Goal: Task Accomplishment & Management: Manage account settings

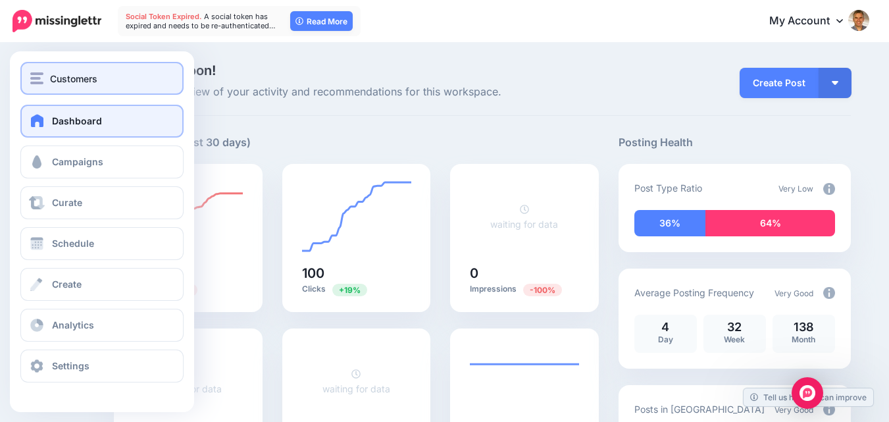
click at [85, 80] on span "Customers" at bounding box center [73, 78] width 47 height 15
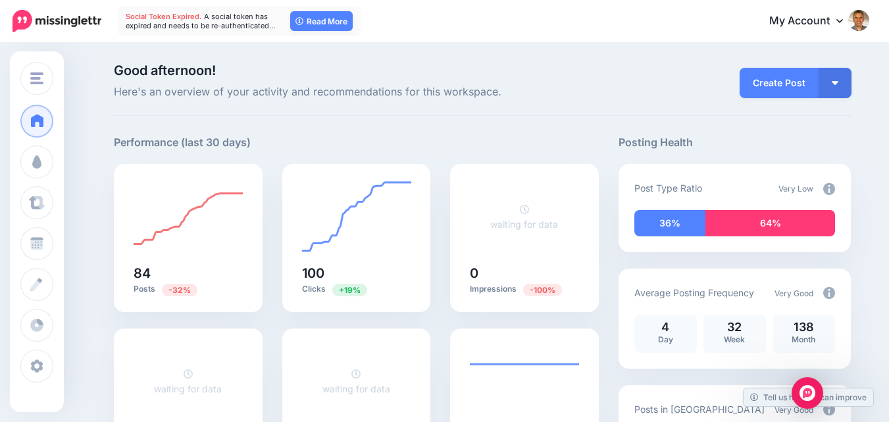
click at [418, 67] on span "Good afternoon!" at bounding box center [356, 70] width 485 height 13
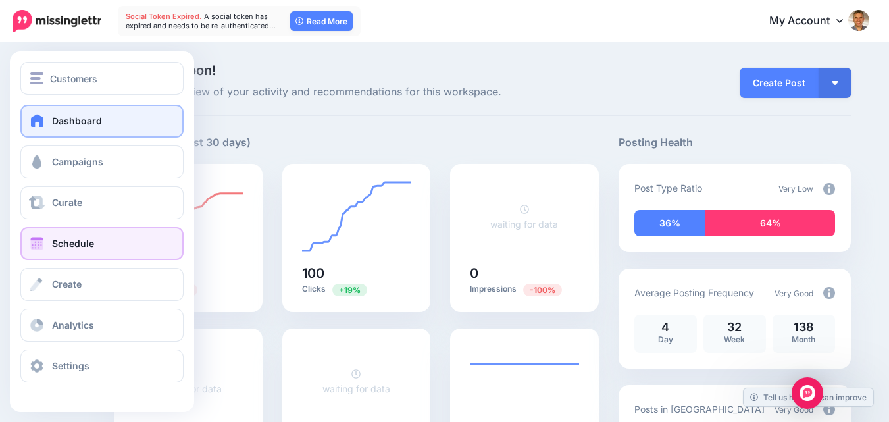
click at [78, 237] on link "Schedule" at bounding box center [101, 243] width 163 height 33
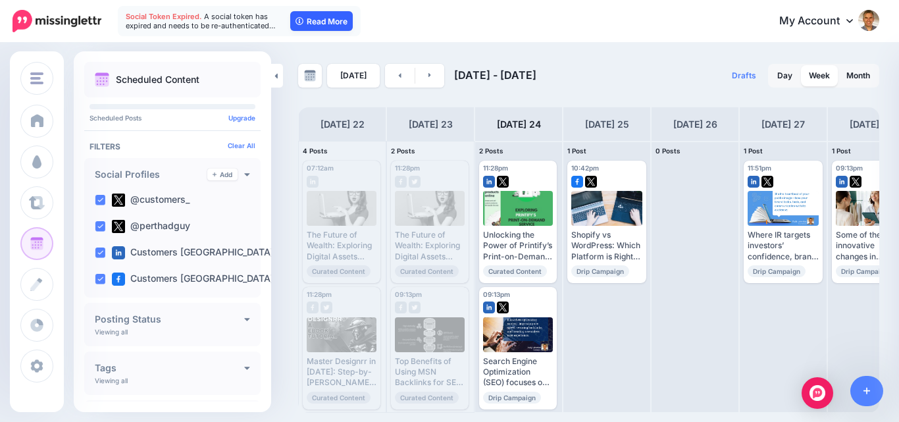
click at [315, 15] on link "Read More" at bounding box center [321, 21] width 62 height 20
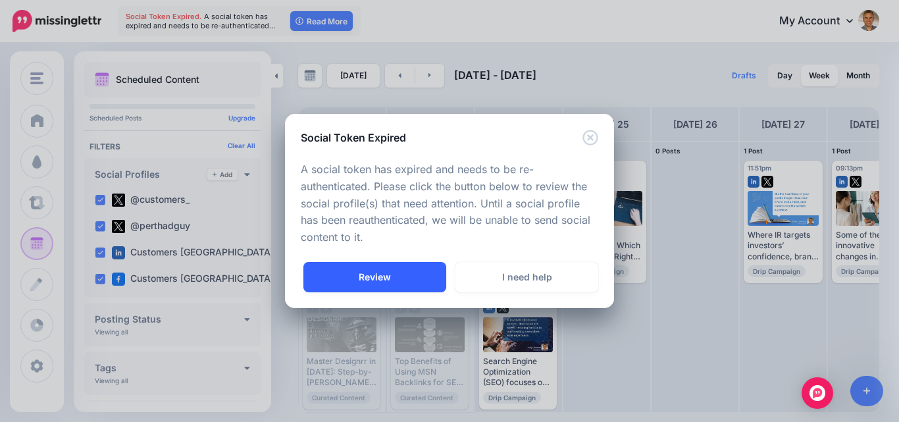
click at [398, 269] on link "Review" at bounding box center [374, 277] width 143 height 30
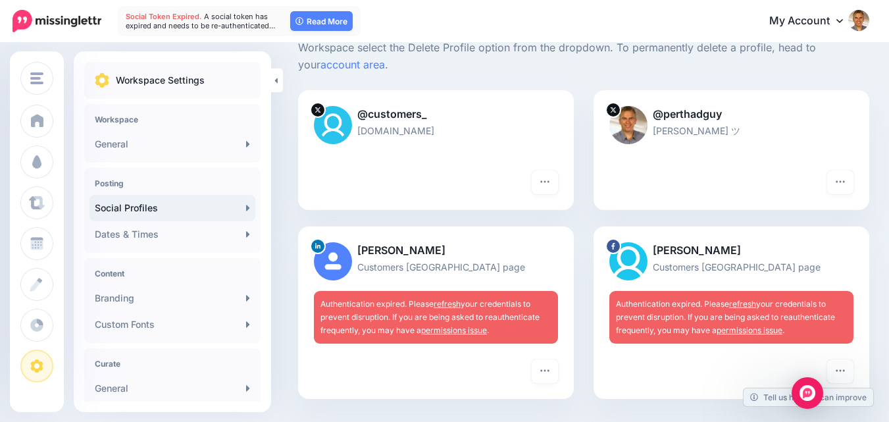
scroll to position [132, 0]
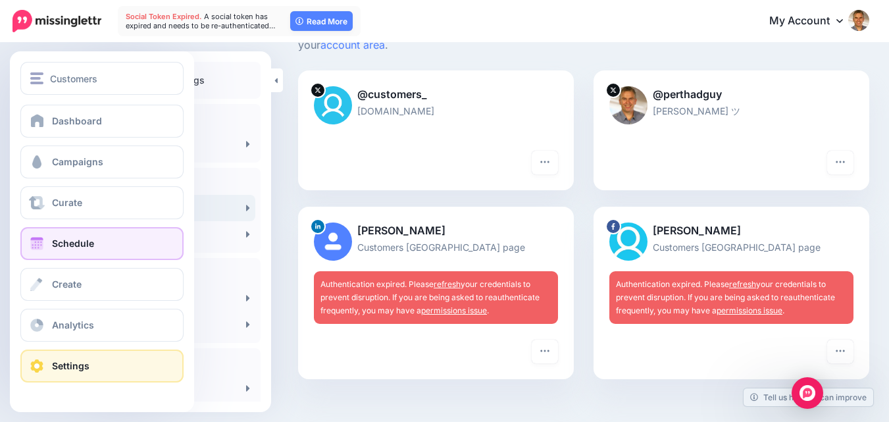
click at [47, 235] on link "Schedule" at bounding box center [101, 243] width 163 height 33
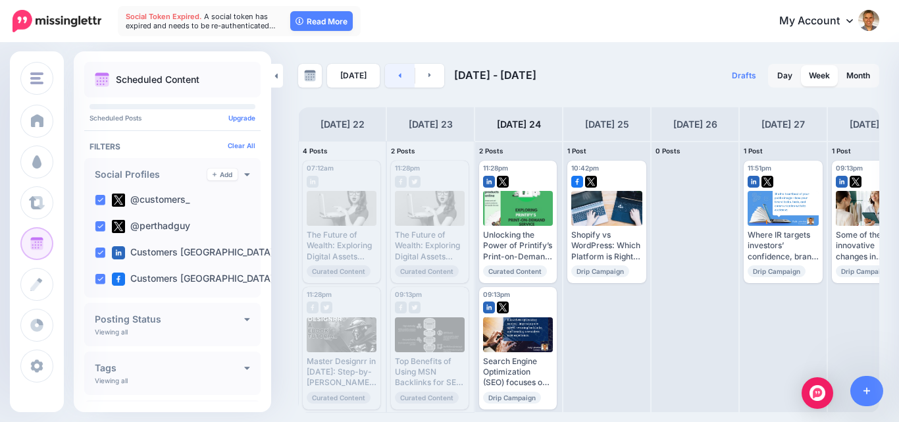
click at [399, 77] on icon at bounding box center [400, 75] width 3 height 5
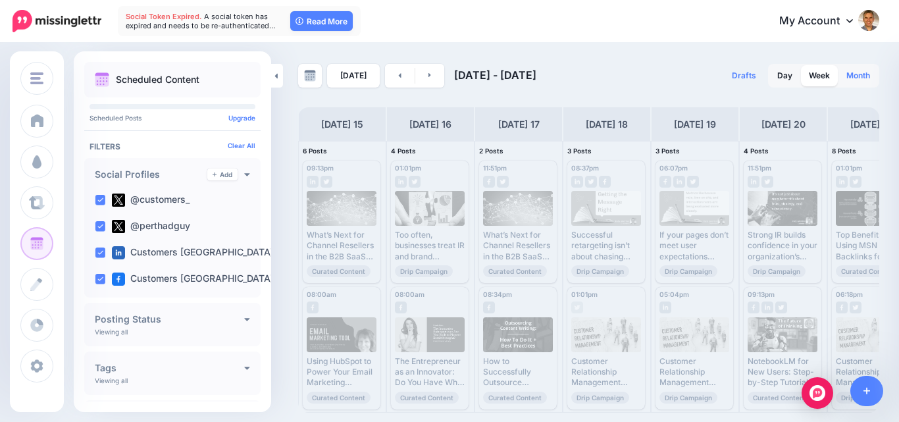
click at [852, 80] on link "Month" at bounding box center [857, 75] width 39 height 21
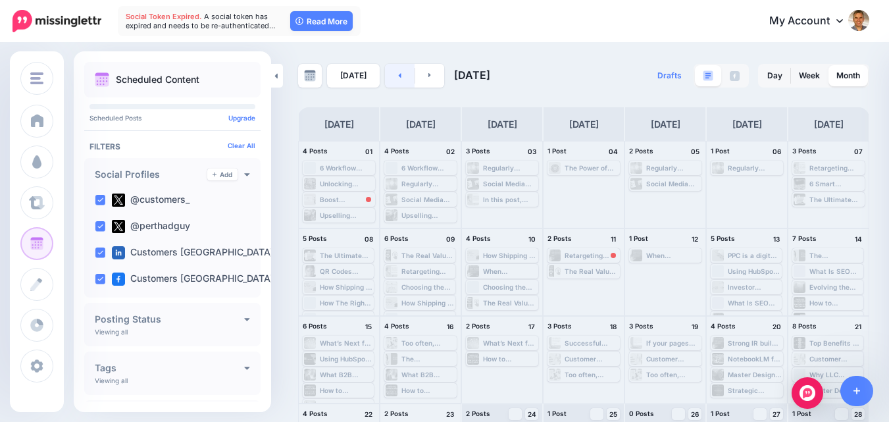
click at [391, 78] on link at bounding box center [400, 76] width 30 height 24
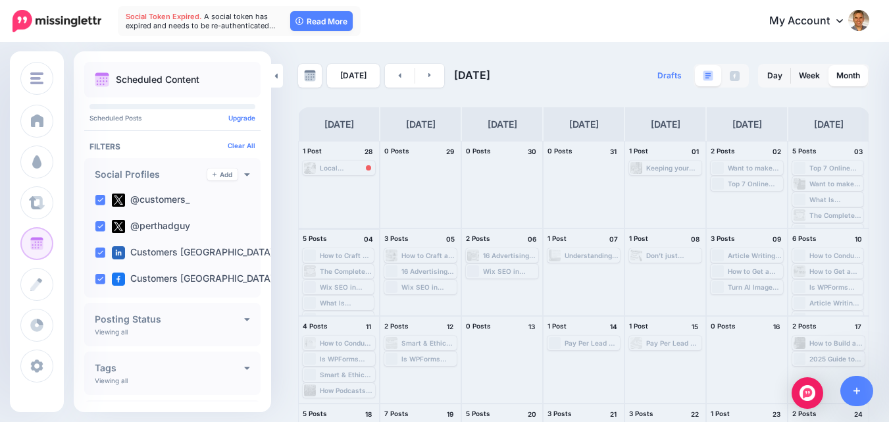
click at [342, 261] on div "Loading How to Craft an Elevator Pitch That Truly Connects Master your pitch an…" at bounding box center [338, 255] width 71 height 14
click at [335, 256] on div "How to Craft an Elevator Pitch That Truly Connects Master your pitch and open n…" at bounding box center [346, 255] width 53 height 8
click at [335, 305] on div "What Is Retargeting Marketing and Why It Deserves a Spot in Your Budget Ready t…" at bounding box center [346, 303] width 53 height 8
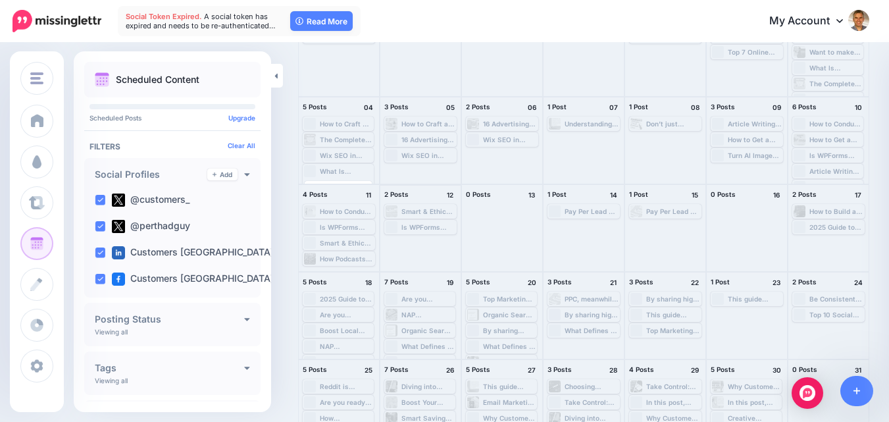
click at [428, 205] on div "Smart & Ethical Content Repurposing Strategies That Keep You Safe Read the guid…" at bounding box center [420, 211] width 70 height 12
click at [427, 210] on div "Smart & Ethical Content Repurposing Strategies That Keep You Safe Read the guid…" at bounding box center [428, 211] width 54 height 8
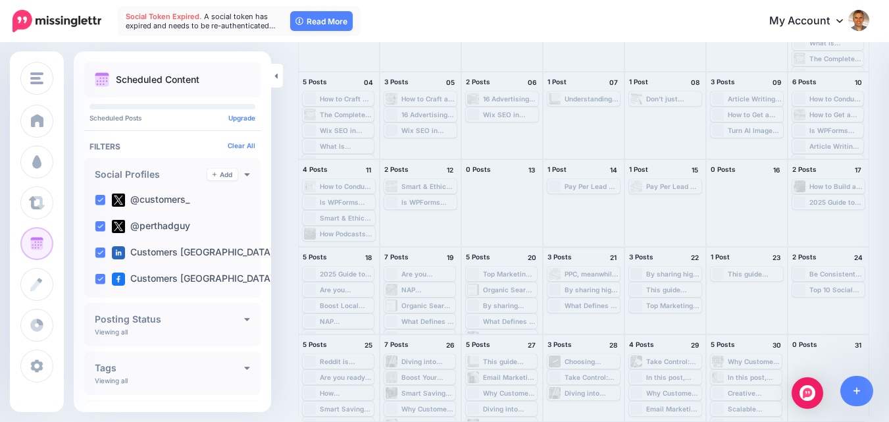
scroll to position [0, 0]
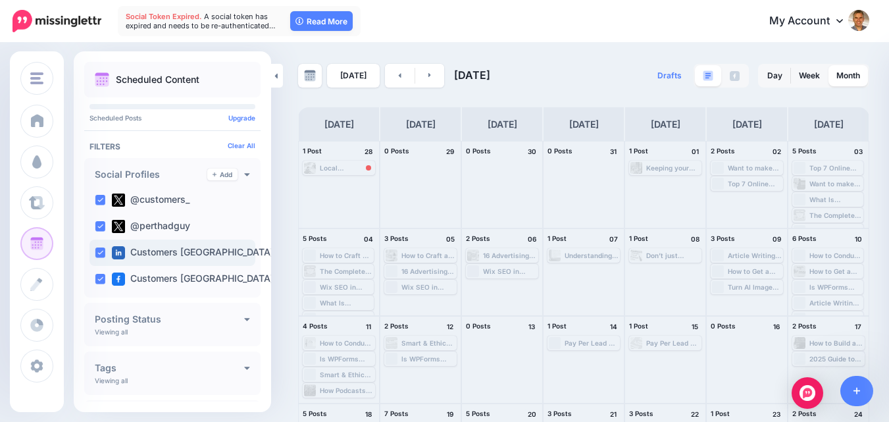
click at [104, 249] on ins at bounding box center [100, 252] width 11 height 11
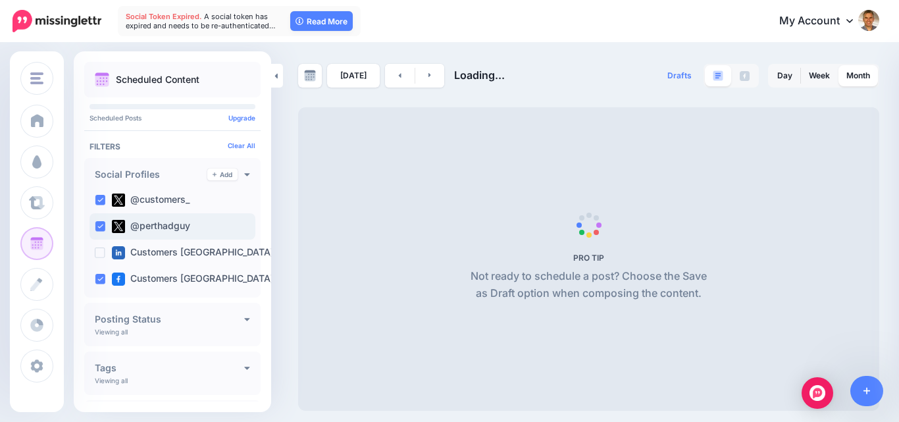
click at [103, 223] on ins at bounding box center [100, 226] width 11 height 11
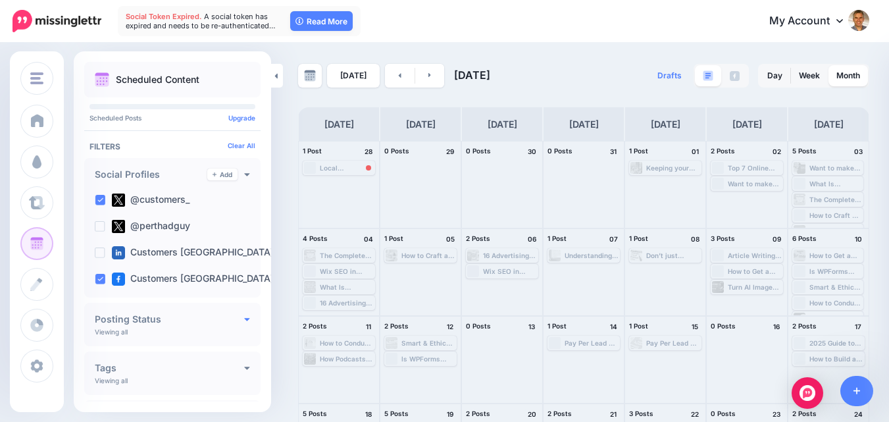
click at [244, 320] on icon at bounding box center [247, 318] width 6 height 9
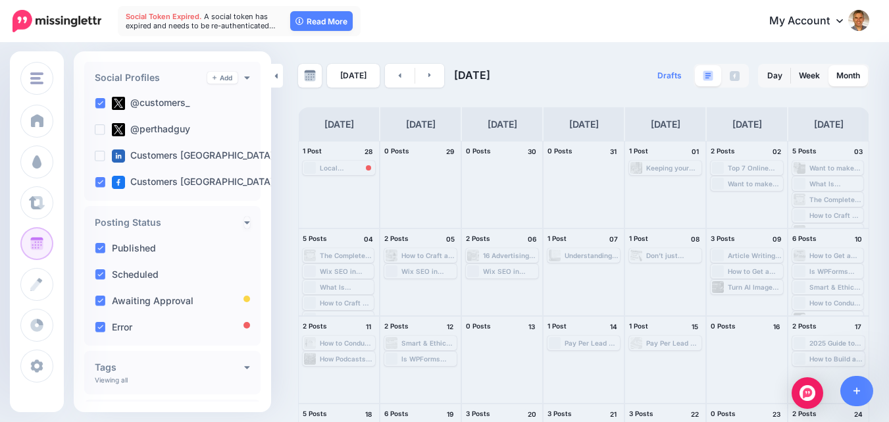
scroll to position [132, 0]
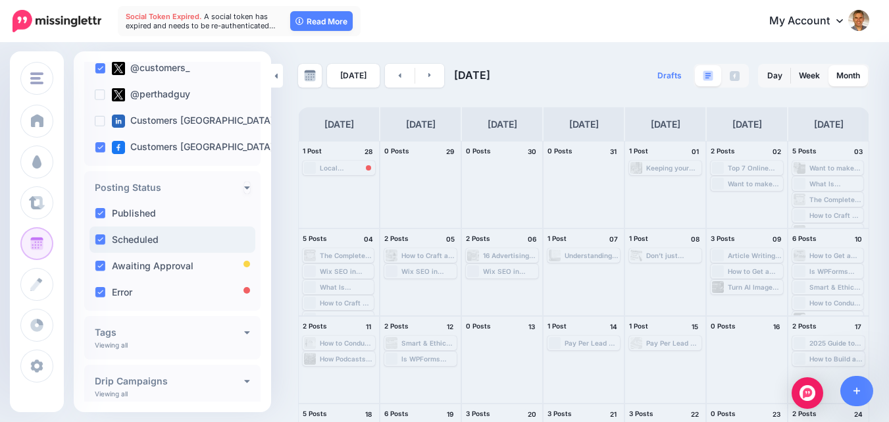
drag, startPoint x: 104, startPoint y: 267, endPoint x: 105, endPoint y: 248, distance: 19.1
click at [104, 266] on ins at bounding box center [100, 265] width 11 height 11
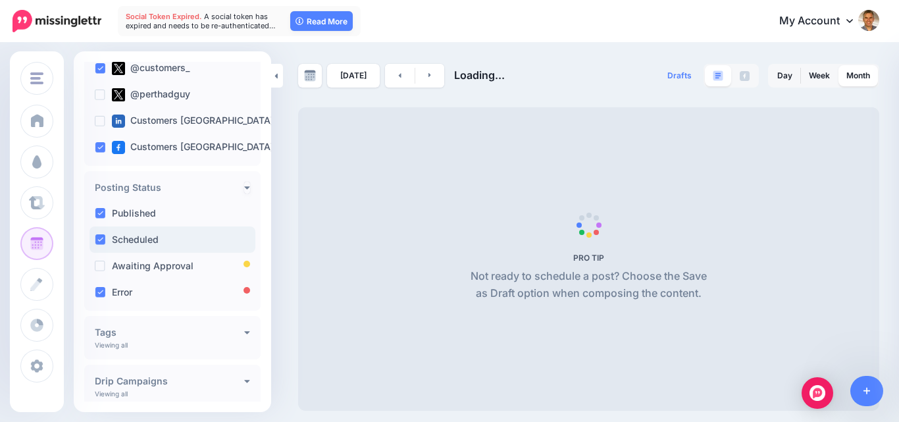
click at [105, 237] on ins at bounding box center [100, 239] width 11 height 11
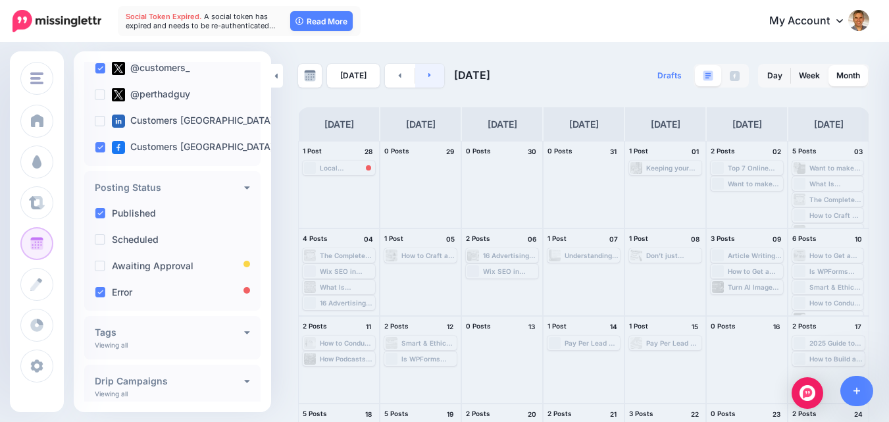
click at [430, 78] on link at bounding box center [430, 76] width 30 height 24
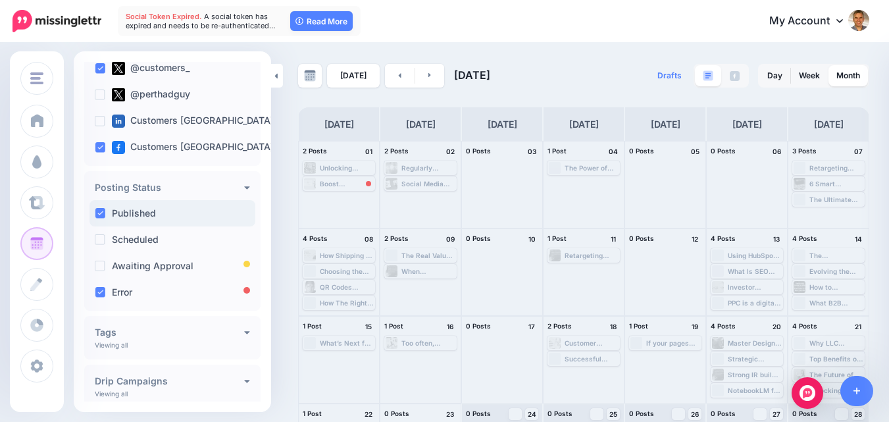
click at [99, 212] on ins at bounding box center [100, 213] width 11 height 11
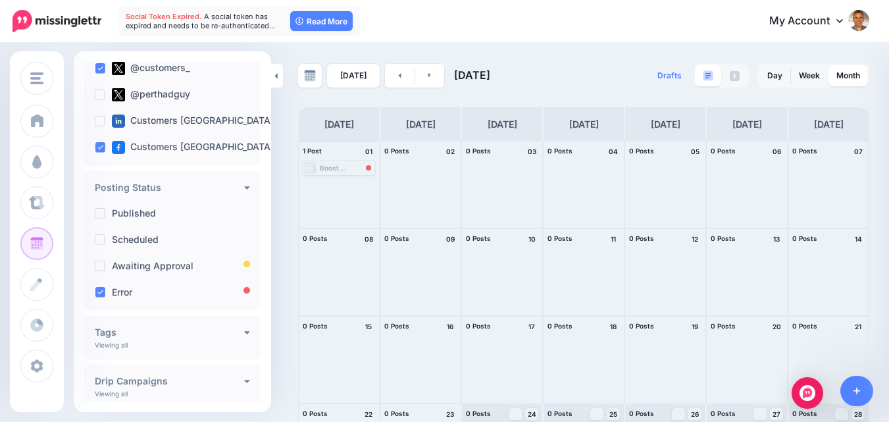
click at [335, 166] on div "Boost Productivity & Stay Organized with Mind Mapping Techniques Learn how to g…" at bounding box center [347, 168] width 54 height 8
click at [312, 75] on img at bounding box center [310, 76] width 12 height 12
click at [560, 86] on div "Today September 2025" at bounding box center [440, 76] width 285 height 24
click at [360, 166] on div "Boost Productivity & Stay Organized with Mind Mapping Techniques Learn how to g…" at bounding box center [347, 168] width 54 height 8
click at [344, 160] on div "1 Post 01" at bounding box center [339, 151] width 80 height 20
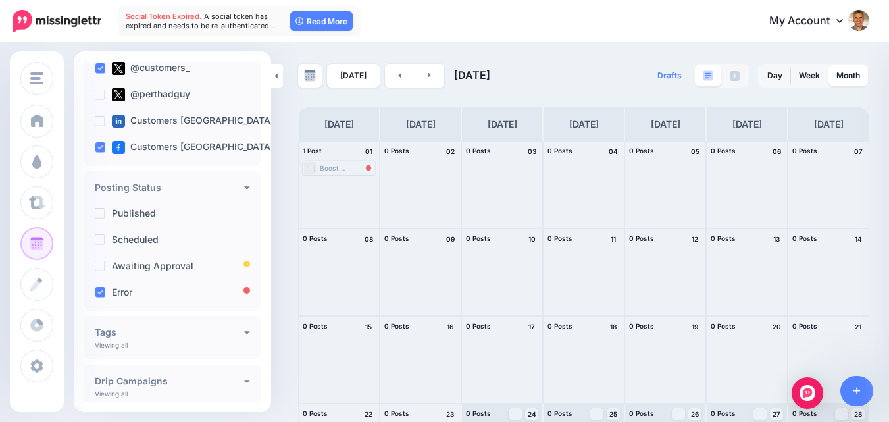
click at [341, 167] on div "Boost Productivity & Stay Organized with Mind Mapping Techniques Learn how to g…" at bounding box center [347, 168] width 54 height 8
click at [326, 187] on link "Reschedule" at bounding box center [339, 184] width 68 height 12
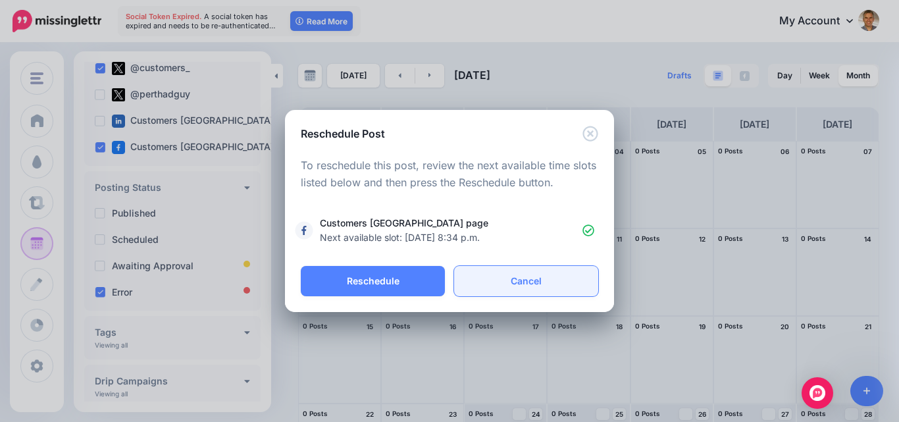
click at [528, 279] on link "Cancel" at bounding box center [526, 281] width 144 height 30
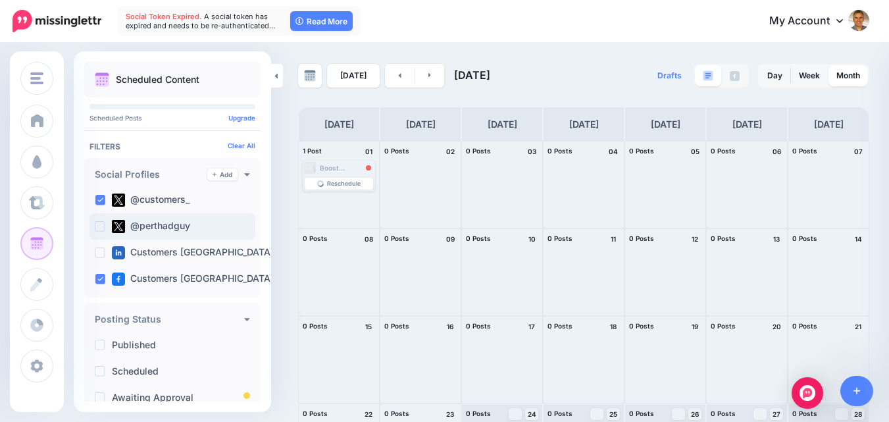
drag, startPoint x: 103, startPoint y: 224, endPoint x: 103, endPoint y: 232, distance: 7.9
click at [103, 228] on ins at bounding box center [100, 226] width 11 height 11
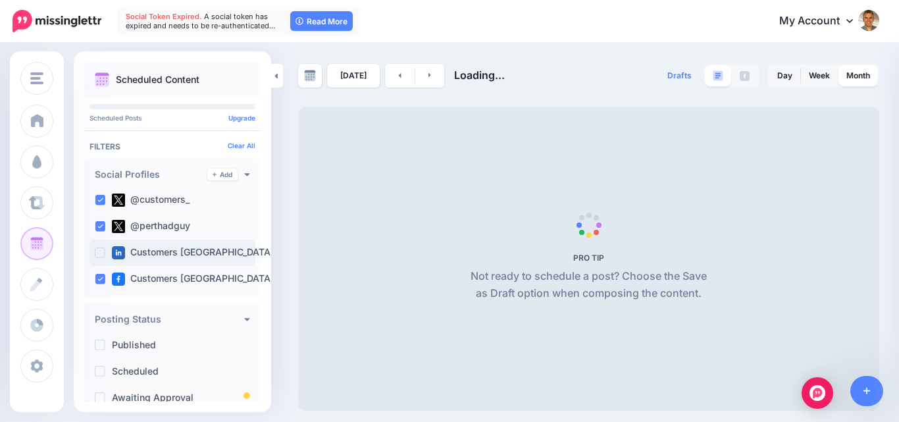
click at [101, 253] on ins at bounding box center [100, 252] width 11 height 11
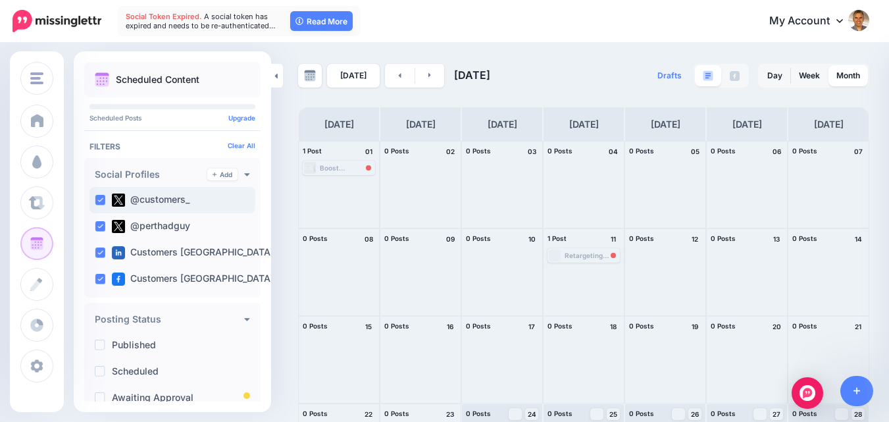
click at [95, 204] on ins at bounding box center [100, 200] width 11 height 11
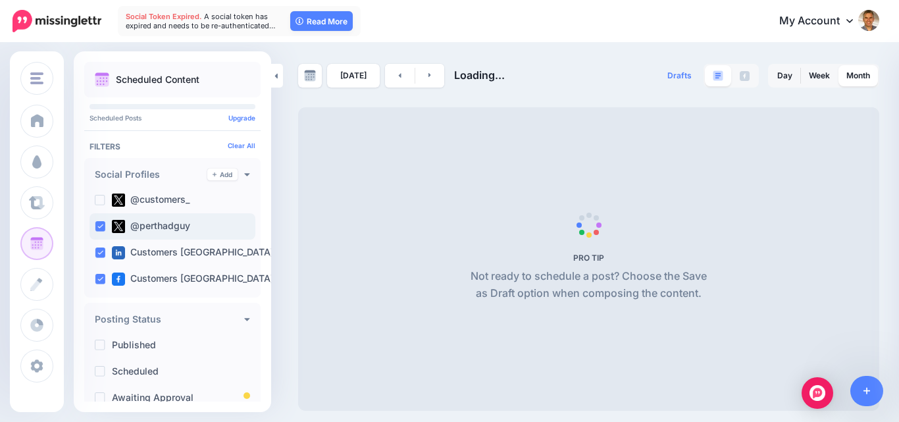
click at [96, 229] on ins at bounding box center [100, 226] width 11 height 11
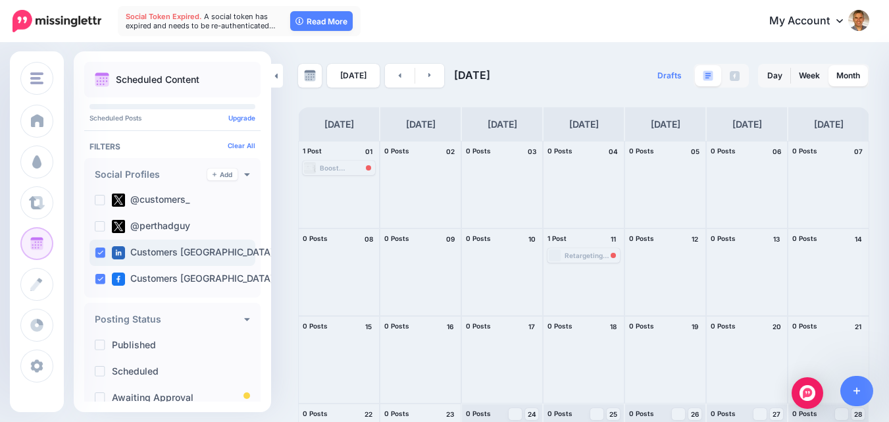
click at [101, 249] on ins at bounding box center [100, 252] width 11 height 11
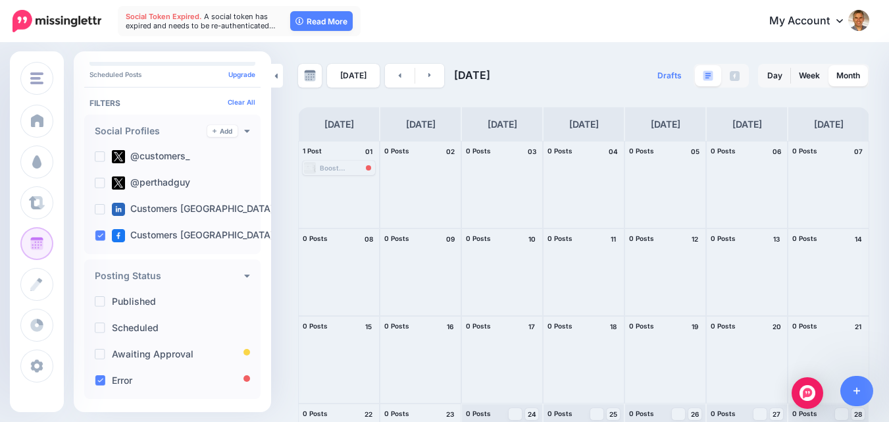
scroll to position [66, 0]
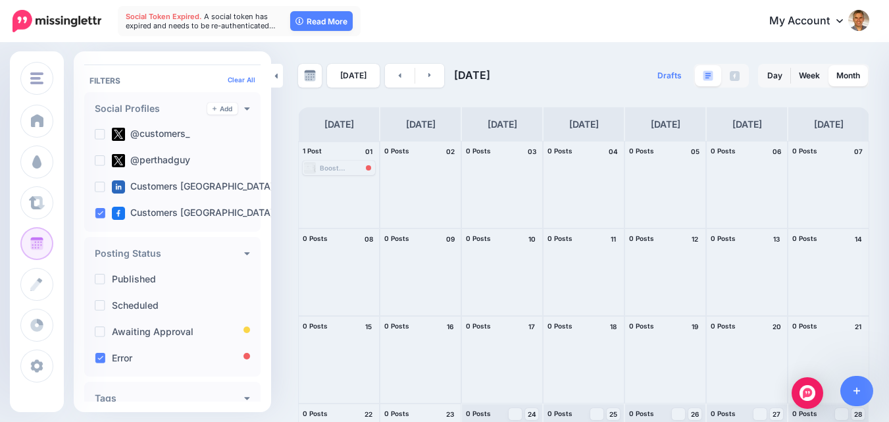
click at [353, 159] on div "1 Post 01" at bounding box center [339, 151] width 80 height 20
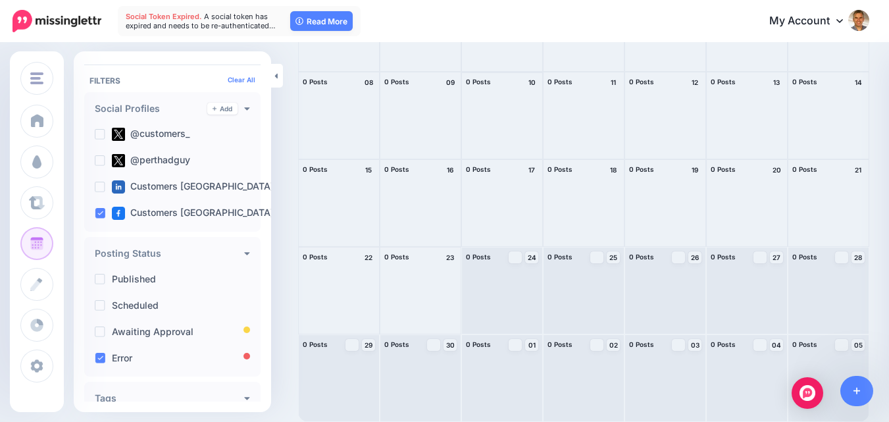
scroll to position [0, 0]
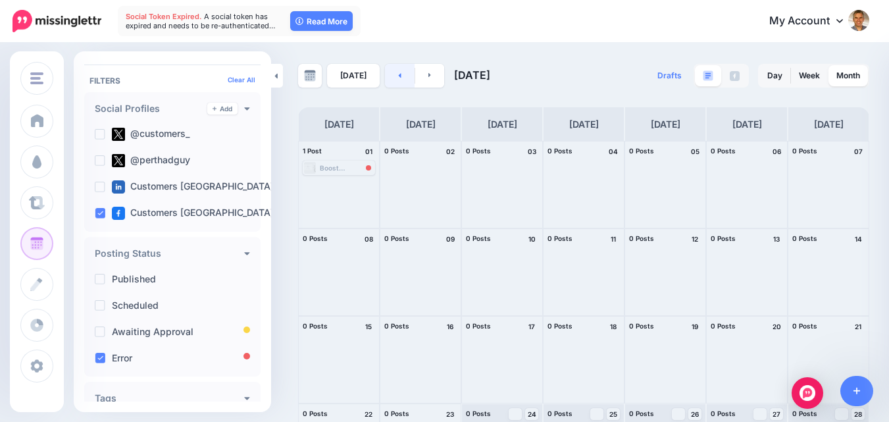
click at [390, 76] on link at bounding box center [400, 76] width 30 height 24
click at [399, 74] on link at bounding box center [400, 76] width 30 height 24
click at [616, 253] on div at bounding box center [612, 255] width 5 height 5
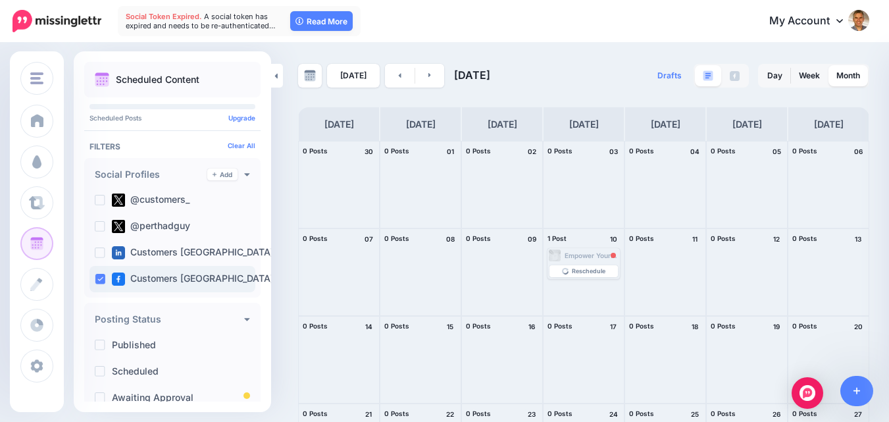
click at [103, 284] on div "Customers Australia pa…" at bounding box center [172, 279] width 166 height 26
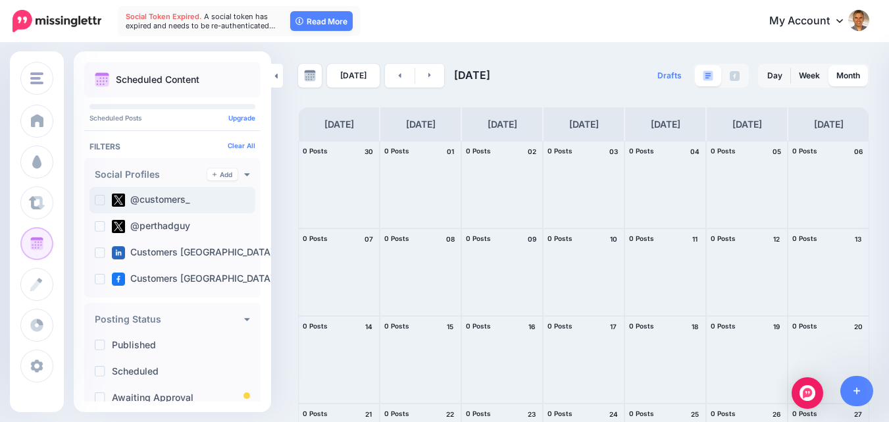
click at [101, 197] on ins at bounding box center [100, 200] width 11 height 11
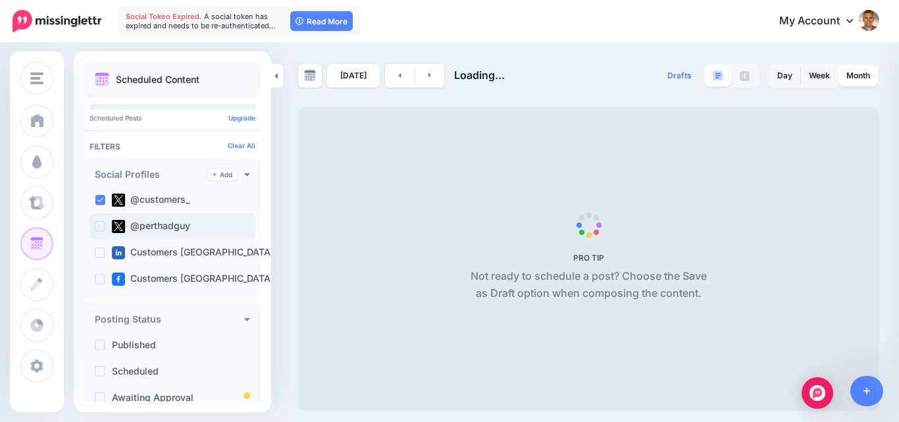
click at [101, 224] on ins at bounding box center [100, 226] width 11 height 11
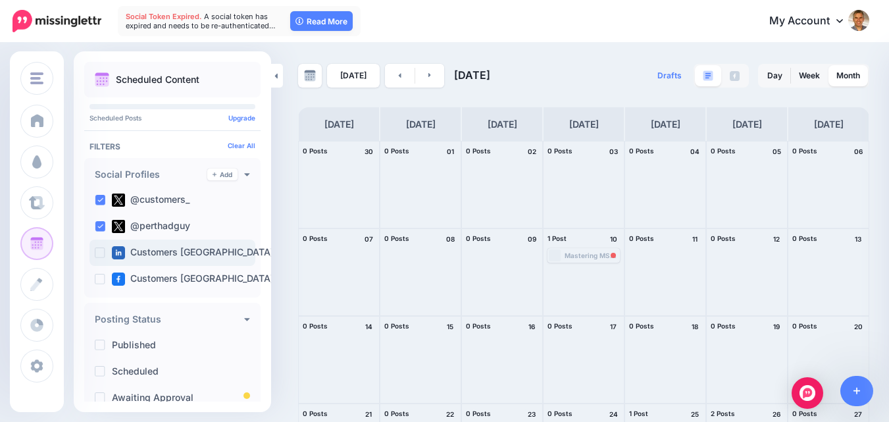
click at [102, 252] on ins at bounding box center [100, 252] width 11 height 11
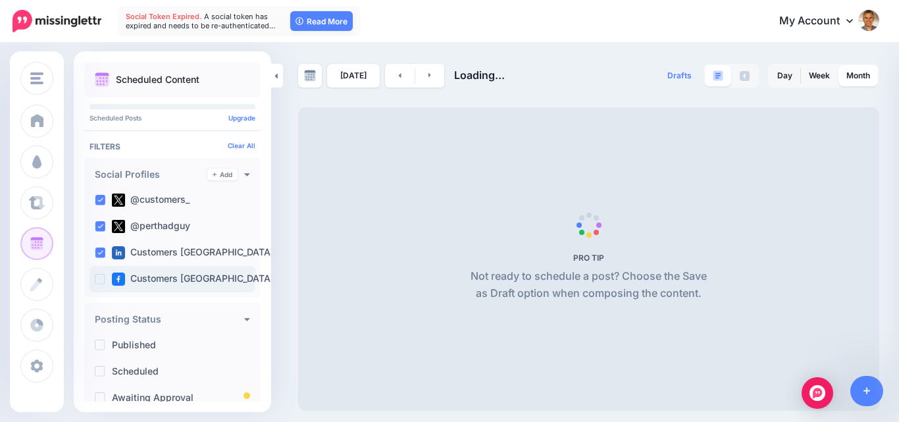
drag, startPoint x: 98, startPoint y: 277, endPoint x: 182, endPoint y: 279, distance: 84.2
click at [100, 279] on ins at bounding box center [100, 279] width 11 height 11
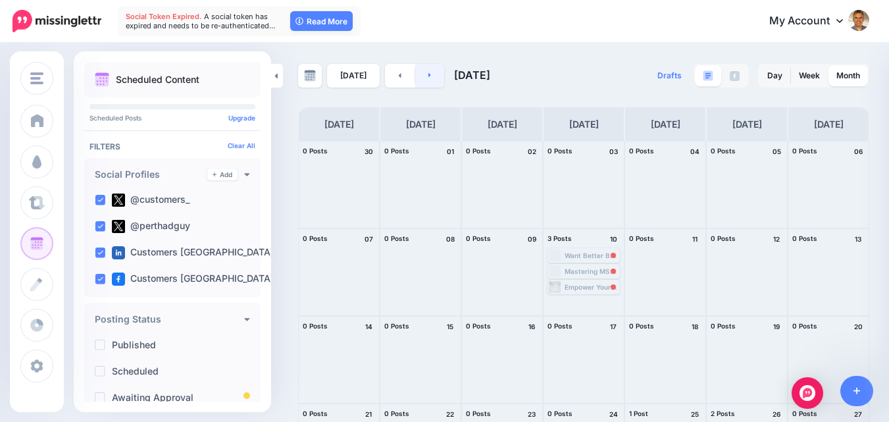
click at [428, 76] on icon at bounding box center [429, 75] width 3 height 5
click at [429, 78] on link at bounding box center [430, 76] width 30 height 24
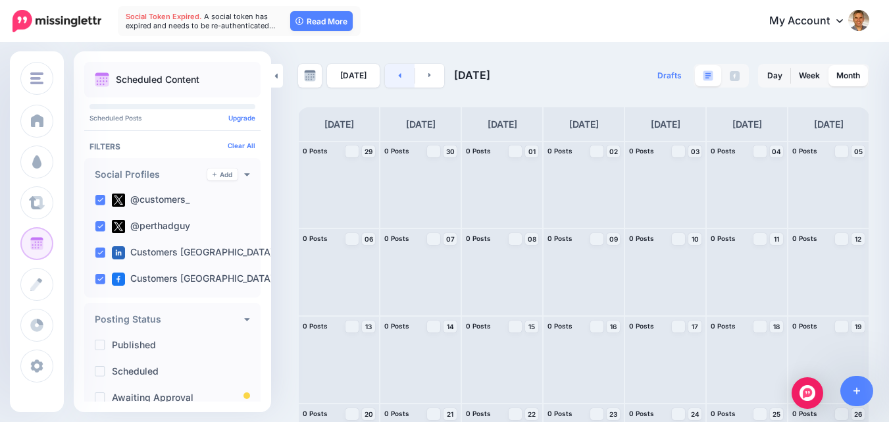
click at [399, 76] on link at bounding box center [400, 76] width 30 height 24
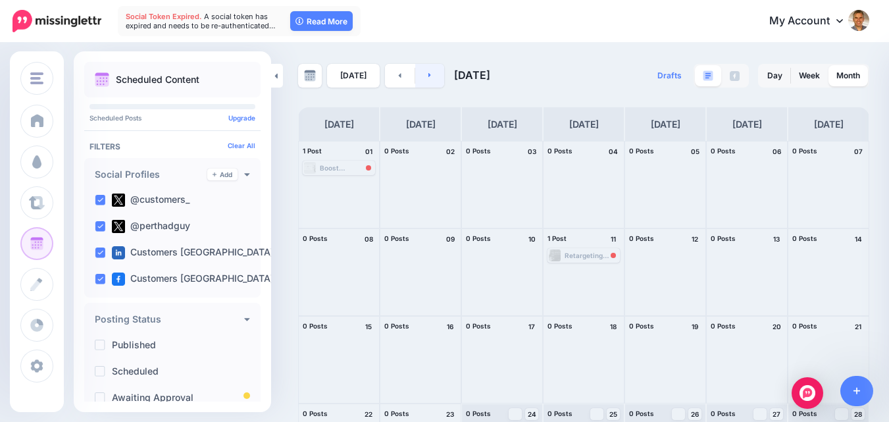
click at [430, 76] on link at bounding box center [430, 76] width 30 height 24
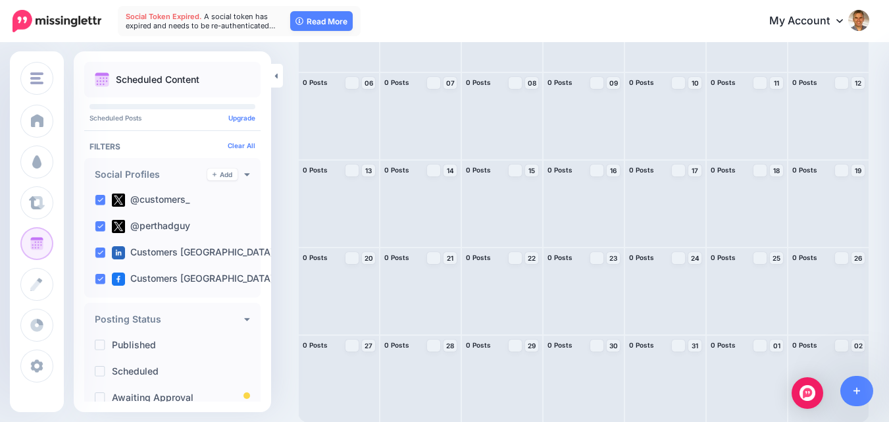
scroll to position [157, 0]
click at [147, 375] on label "Scheduled" at bounding box center [135, 370] width 47 height 9
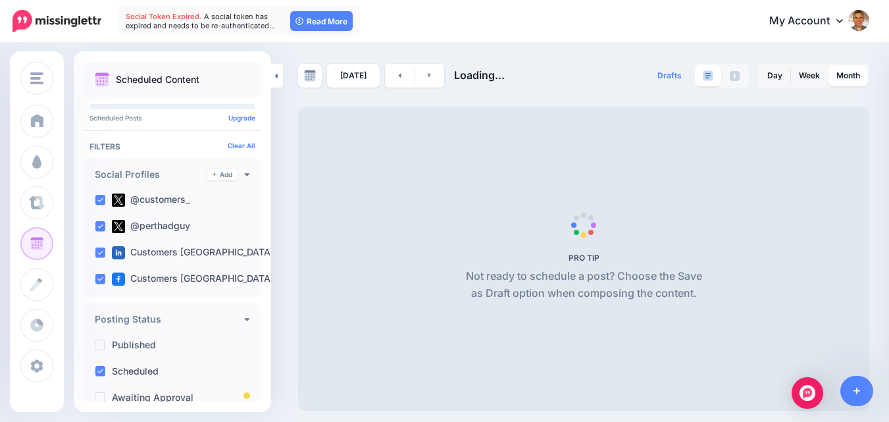
scroll to position [0, 0]
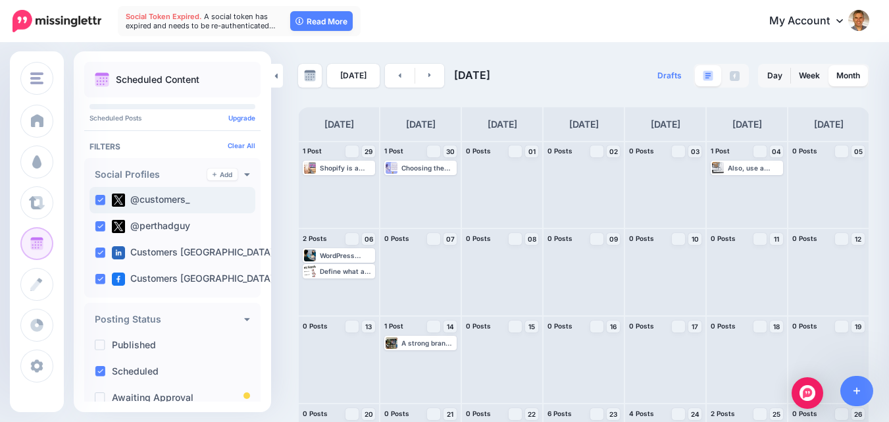
click at [106, 205] on div "@customers_" at bounding box center [172, 200] width 166 height 26
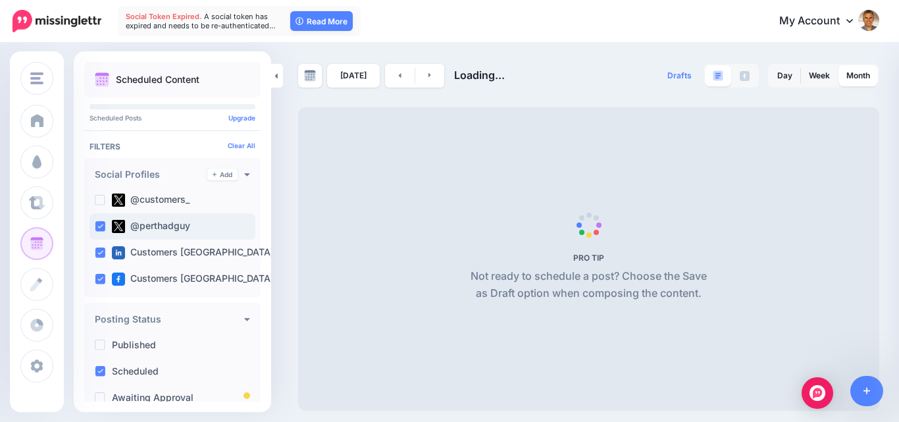
click at [106, 231] on div "@perthadguy" at bounding box center [172, 226] width 166 height 26
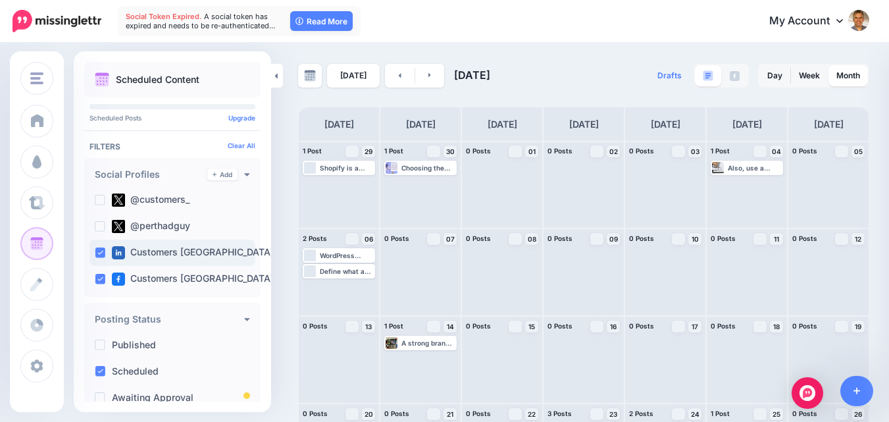
drag, startPoint x: 99, startPoint y: 253, endPoint x: 231, endPoint y: 260, distance: 131.8
click at [103, 253] on ins at bounding box center [100, 252] width 11 height 11
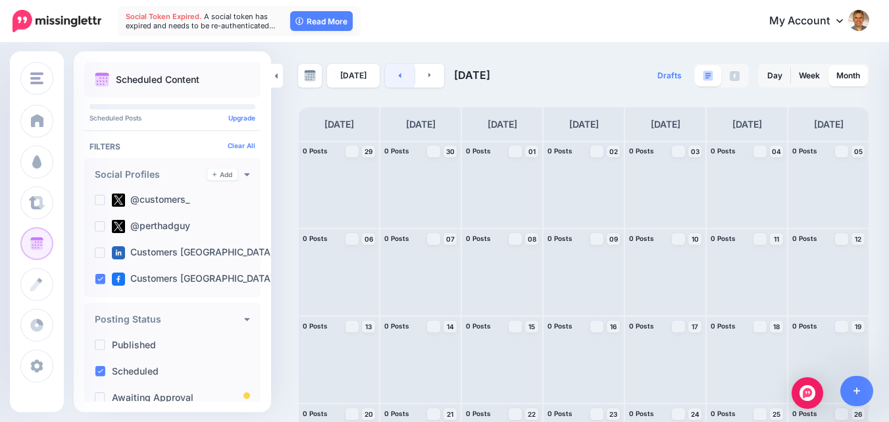
click at [394, 80] on link at bounding box center [400, 76] width 30 height 24
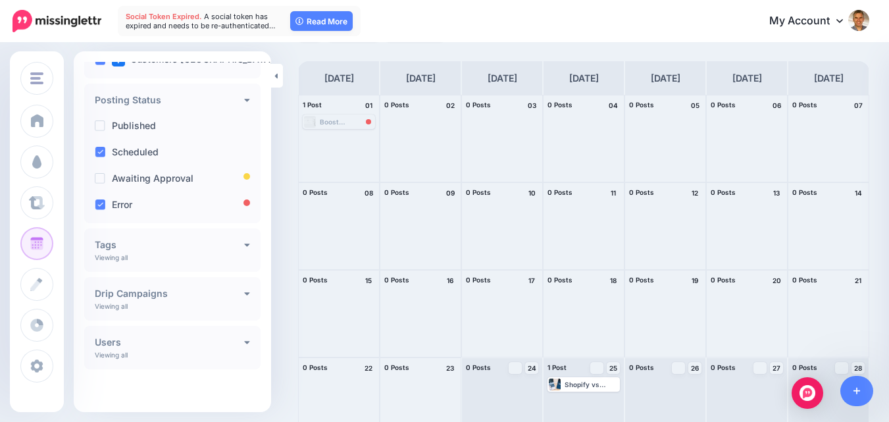
scroll to position [66, 0]
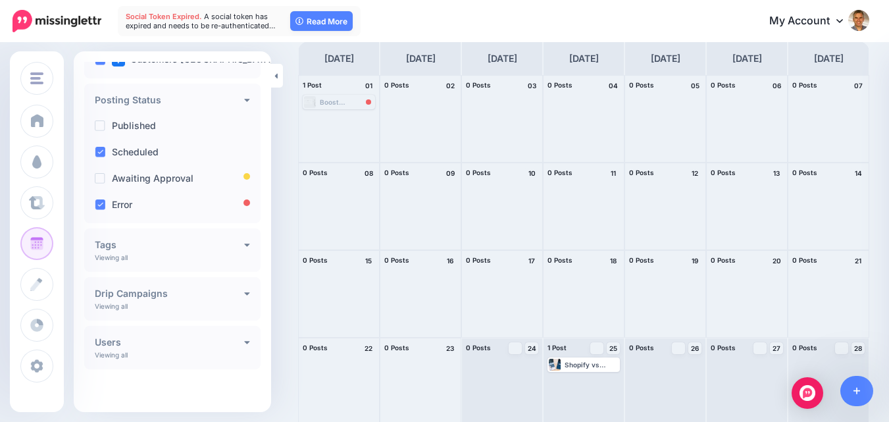
click at [237, 289] on h4 "Drip Campaigns" at bounding box center [169, 293] width 149 height 9
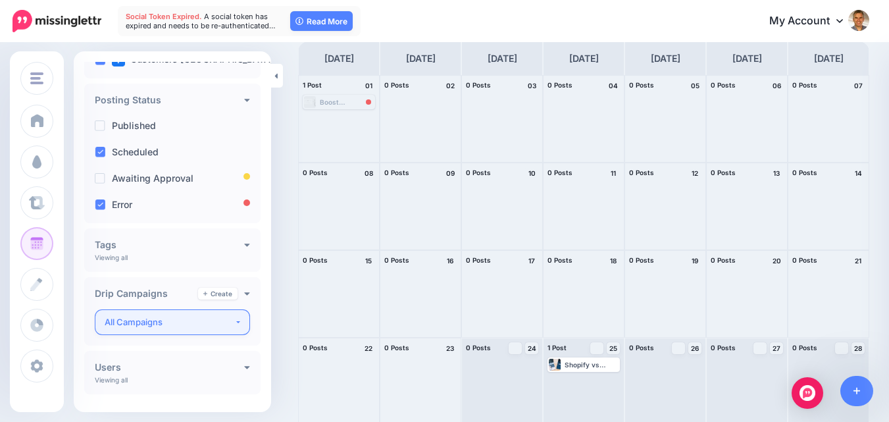
click at [166, 320] on div "All Campaigns" at bounding box center [170, 321] width 130 height 15
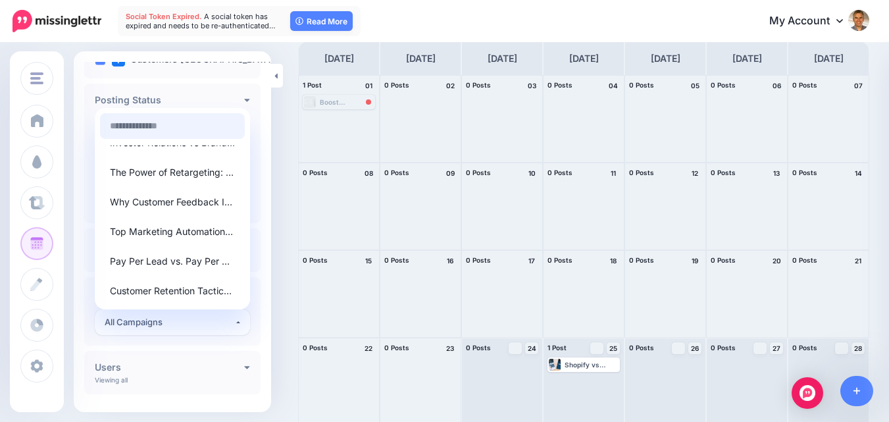
scroll to position [163, 0]
click at [247, 143] on div "Scheduled" at bounding box center [172, 152] width 166 height 26
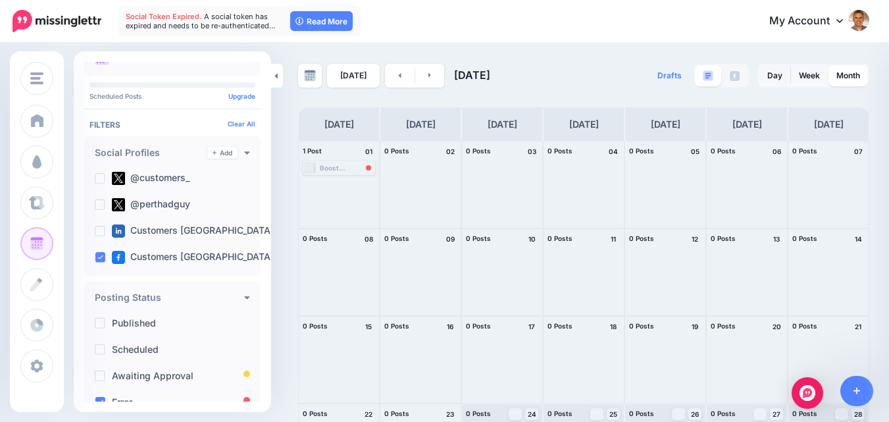
scroll to position [244, 0]
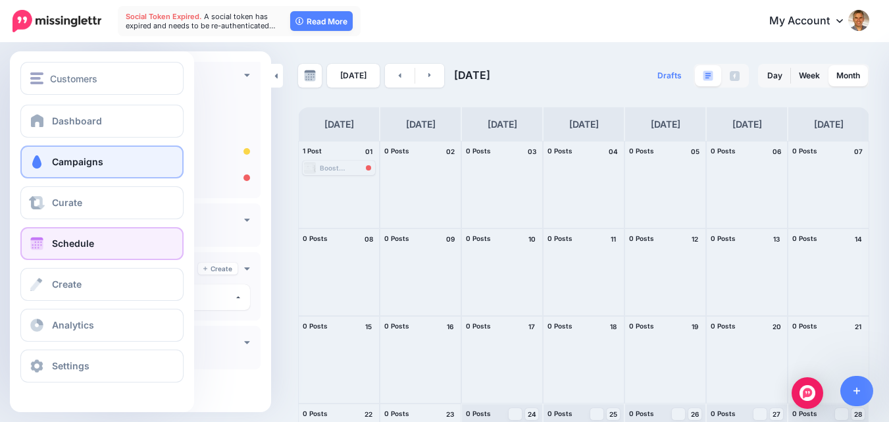
click at [46, 168] on link "Campaigns" at bounding box center [101, 161] width 163 height 33
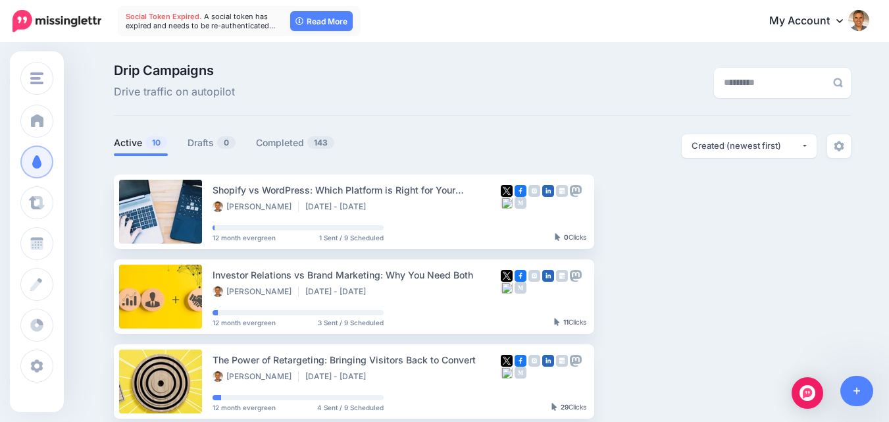
drag, startPoint x: 305, startPoint y: 142, endPoint x: 489, endPoint y: 182, distance: 187.7
click at [307, 142] on link "Completed 143" at bounding box center [295, 143] width 79 height 16
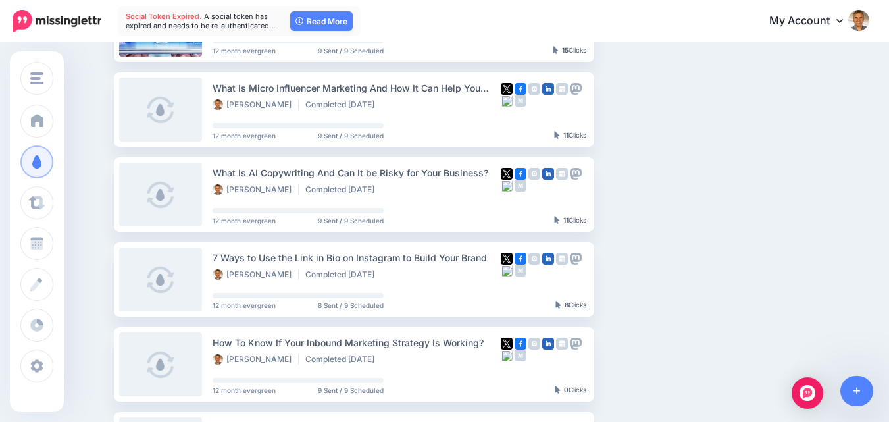
scroll to position [786, 0]
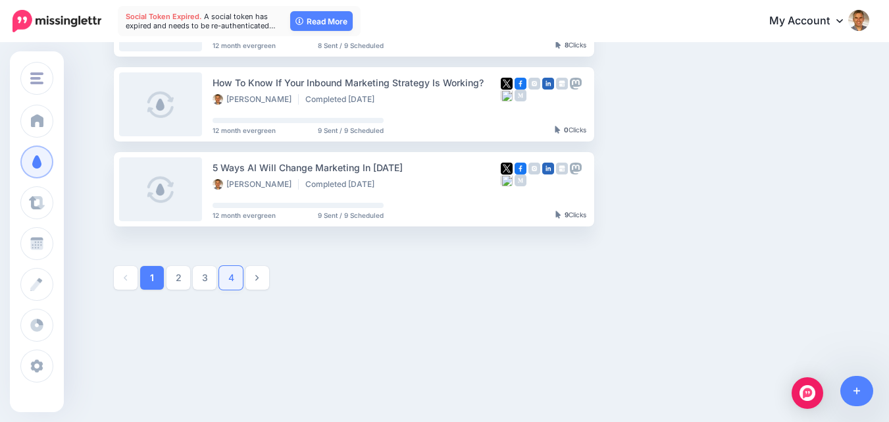
click at [239, 280] on link "4" at bounding box center [231, 278] width 24 height 24
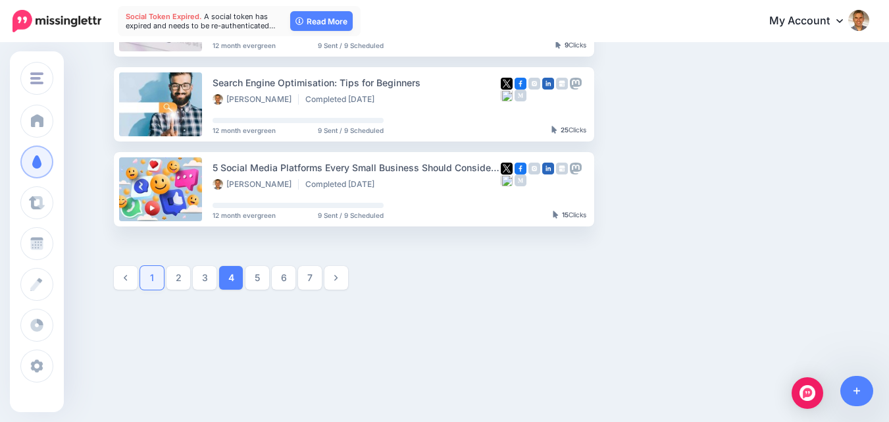
click at [162, 281] on link "1" at bounding box center [152, 278] width 24 height 24
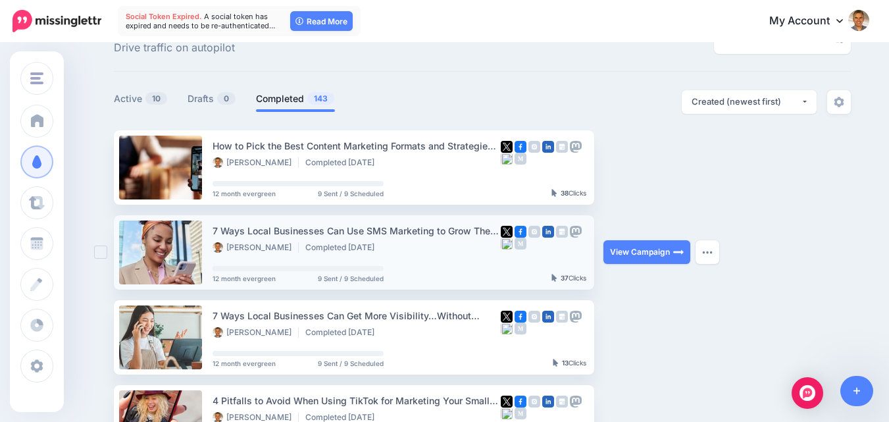
scroll to position [0, 0]
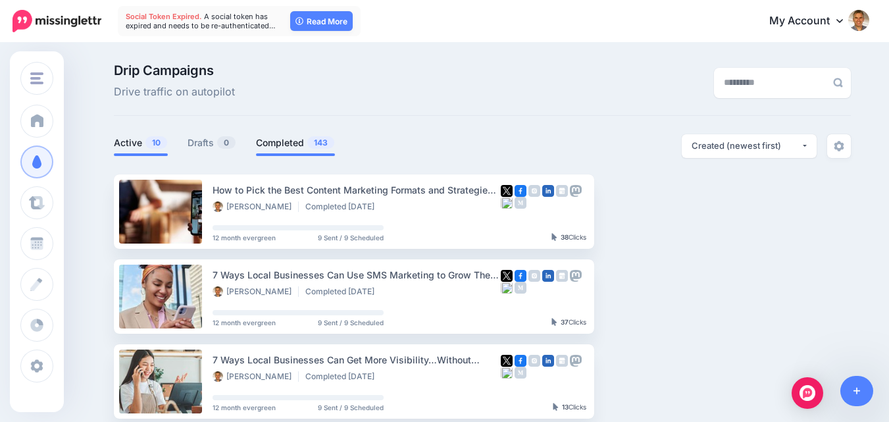
click at [143, 147] on link "Active 10" at bounding box center [141, 143] width 54 height 16
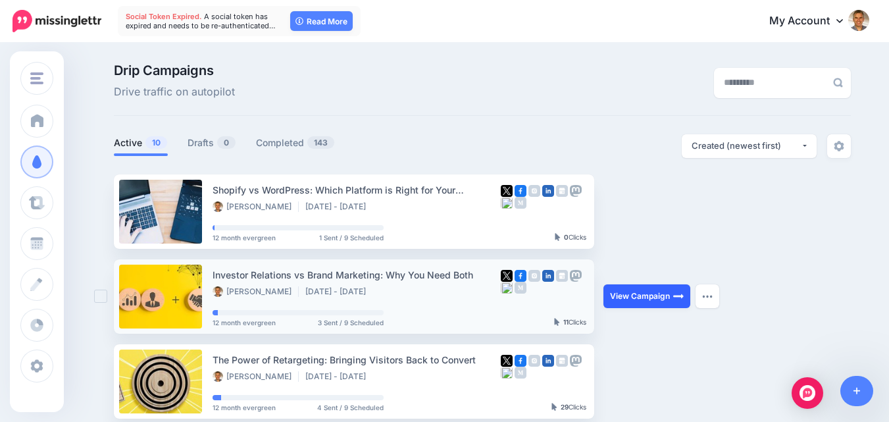
click at [636, 299] on link "View Campaign" at bounding box center [646, 296] width 87 height 24
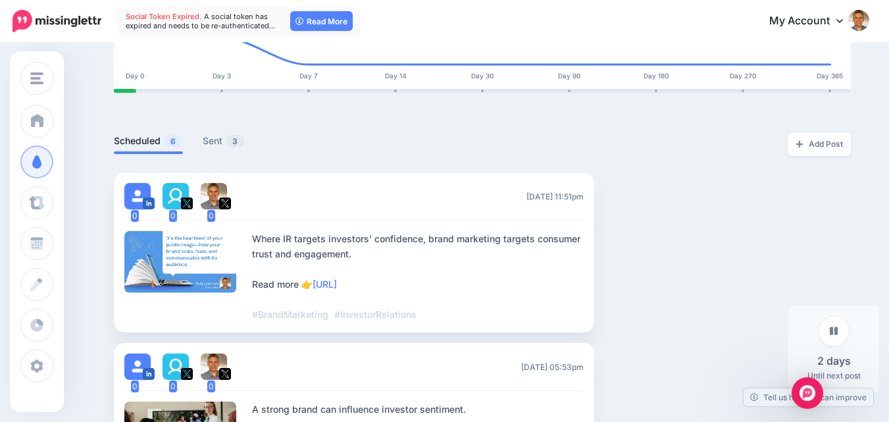
scroll to position [263, 0]
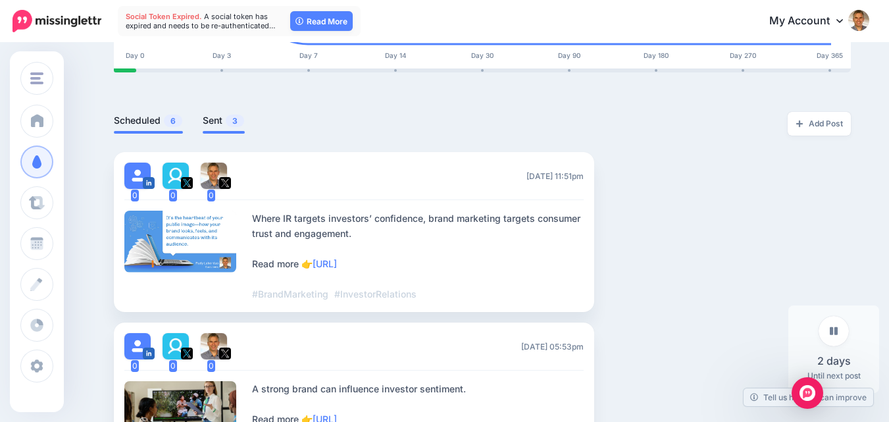
click at [220, 120] on link "Sent 3" at bounding box center [224, 120] width 42 height 16
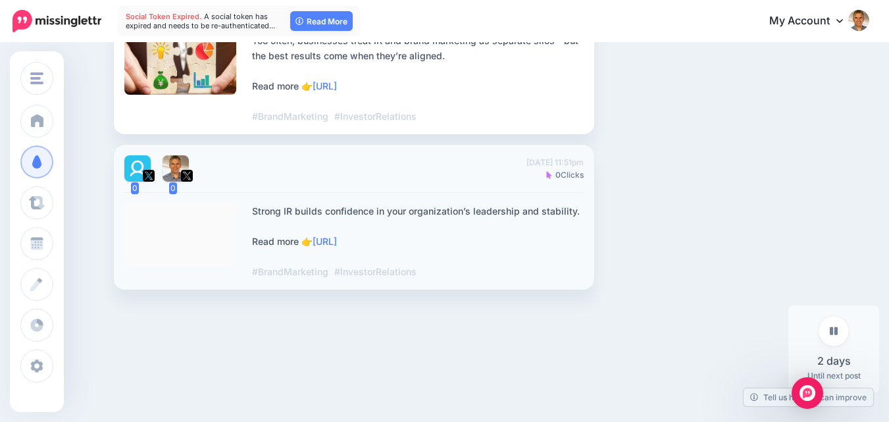
scroll to position [267, 0]
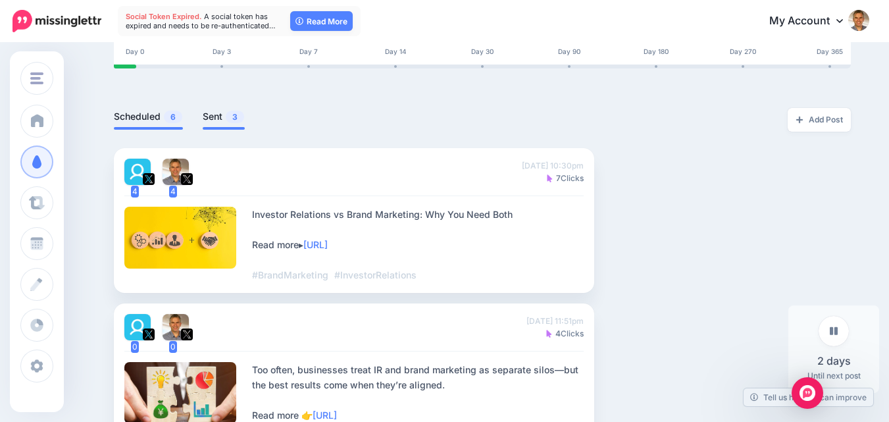
click at [141, 116] on link "Scheduled 6" at bounding box center [148, 117] width 69 height 16
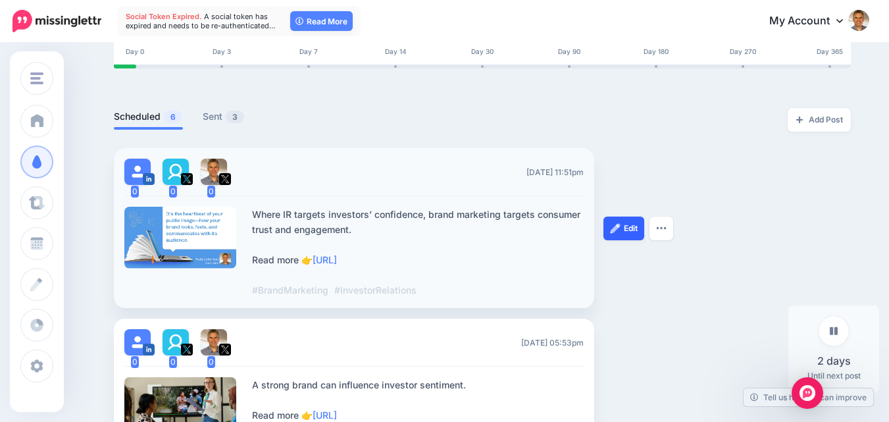
click at [633, 226] on link "Edit" at bounding box center [623, 228] width 41 height 24
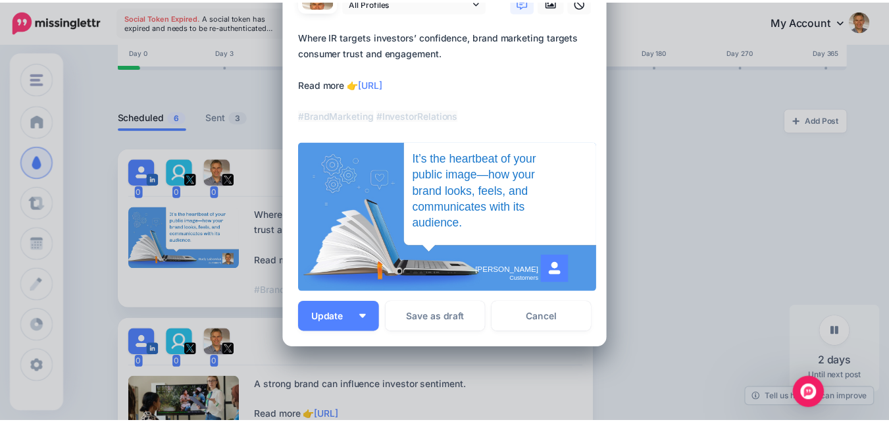
scroll to position [0, 0]
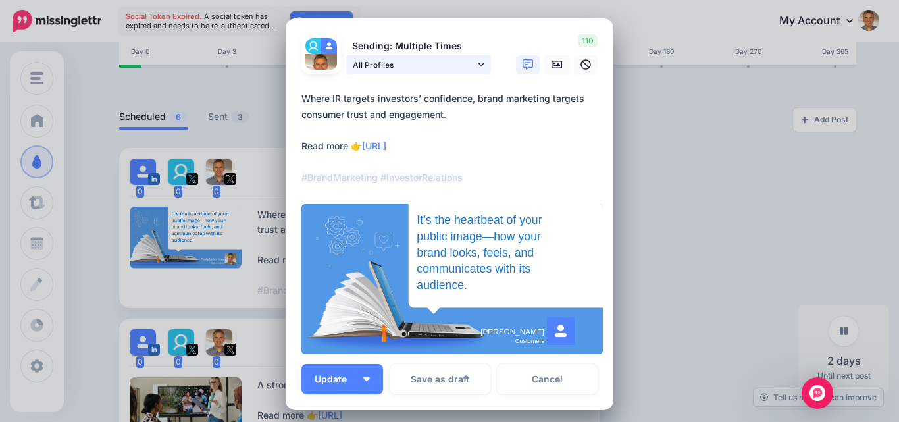
click at [478, 62] on icon at bounding box center [481, 64] width 6 height 9
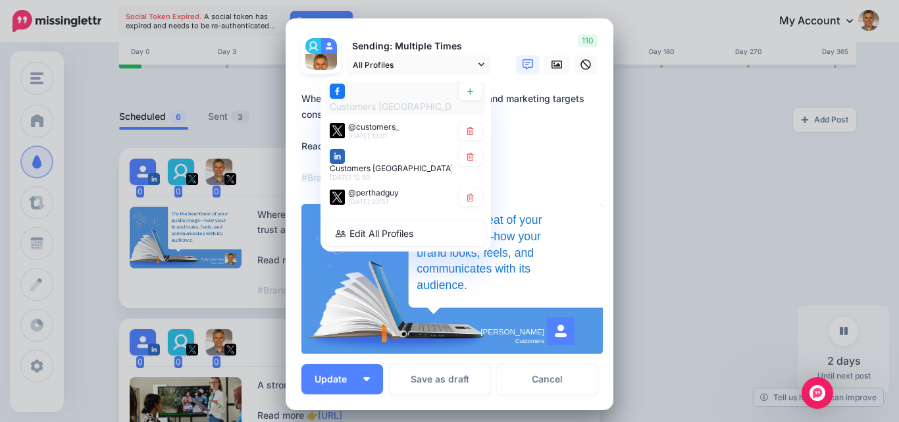
click at [352, 105] on span "Customers [GEOGRAPHIC_DATA] page" at bounding box center [414, 105] width 168 height 11
click at [647, 129] on div "Edit Post Loading Sending: Multiple Times All Profiles" at bounding box center [449, 211] width 899 height 422
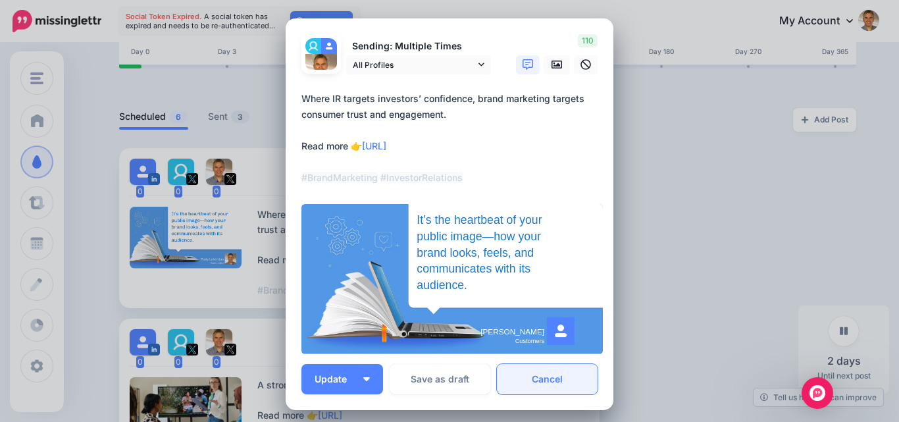
click at [559, 380] on link "Cancel" at bounding box center [547, 379] width 101 height 30
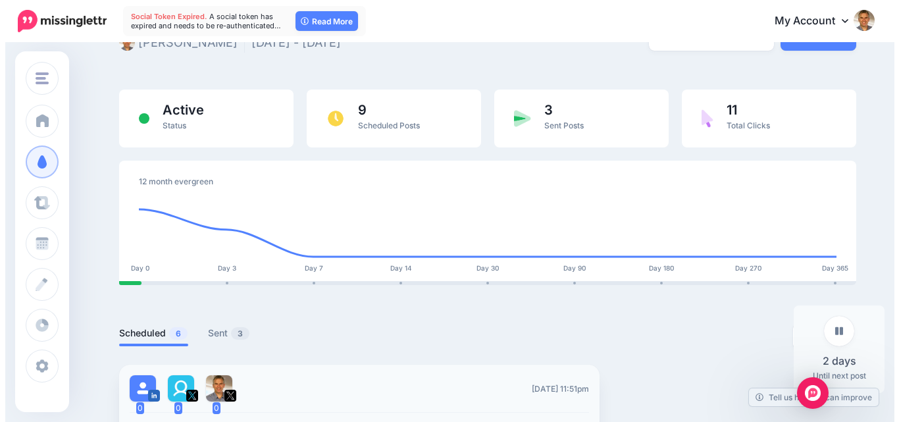
scroll to position [4, 0]
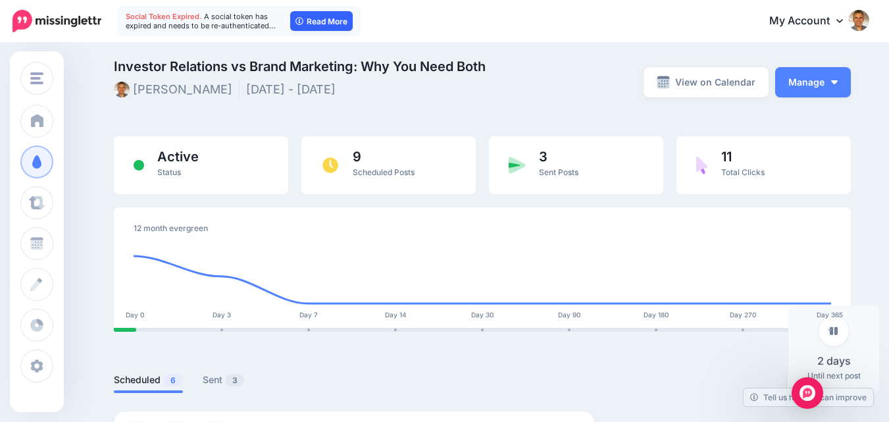
click at [313, 17] on link "Read More" at bounding box center [321, 21] width 62 height 20
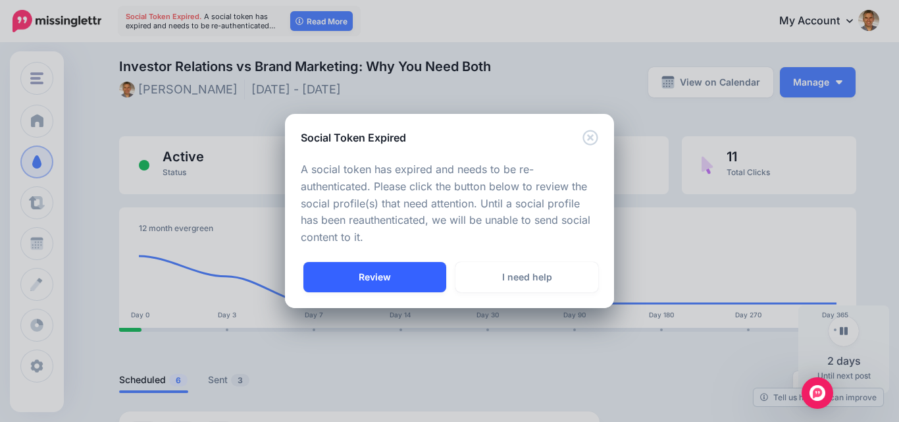
click at [392, 283] on link "Review" at bounding box center [374, 277] width 143 height 30
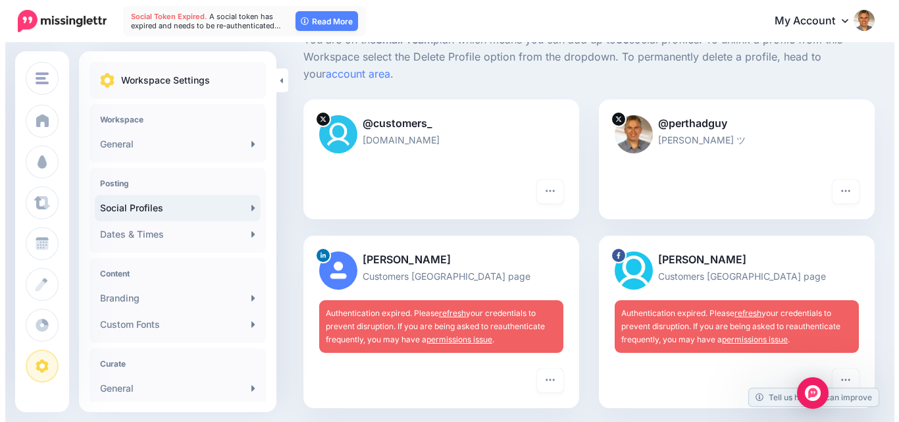
scroll to position [66, 0]
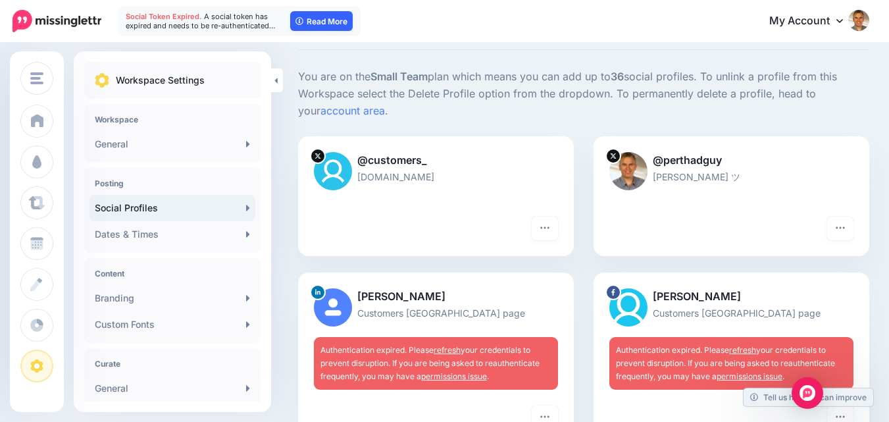
click at [327, 24] on link "Read More" at bounding box center [321, 21] width 62 height 20
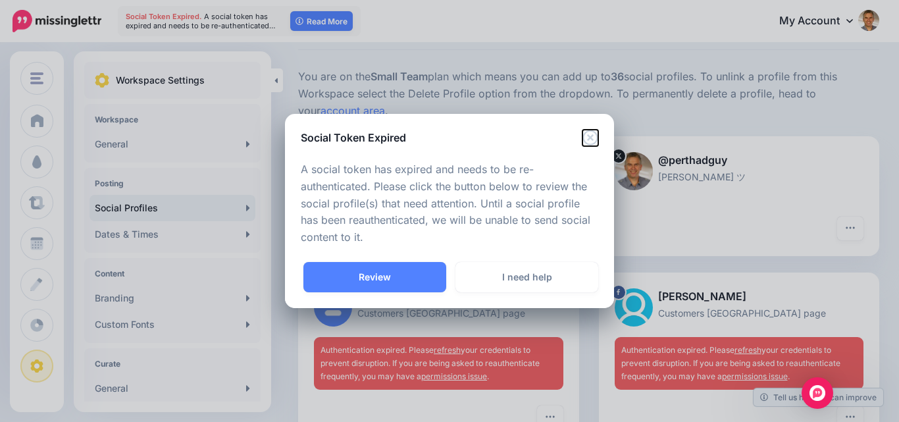
click at [588, 141] on icon "Close" at bounding box center [590, 138] width 16 height 16
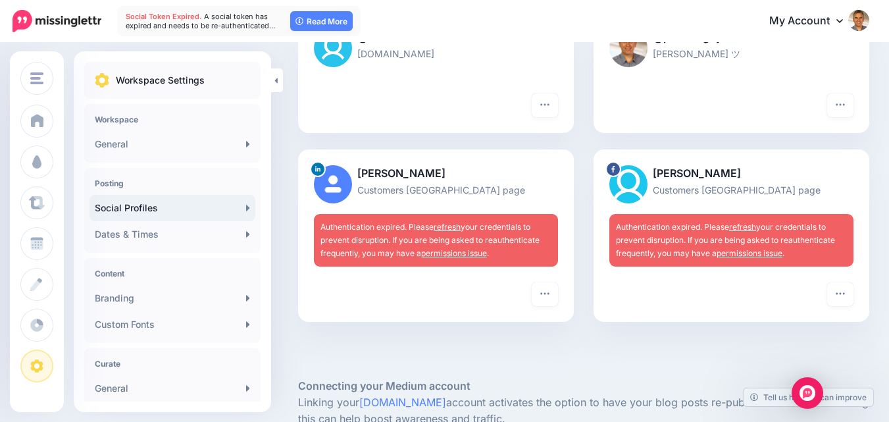
scroll to position [197, 0]
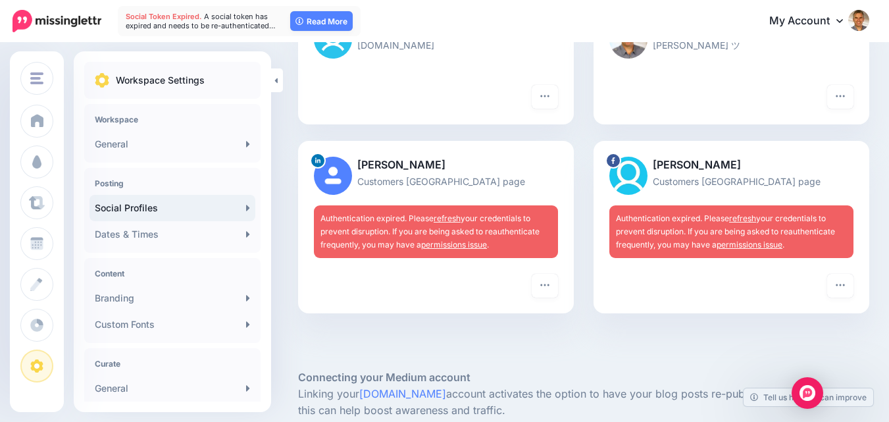
click at [455, 217] on link "refresh" at bounding box center [446, 218] width 27 height 10
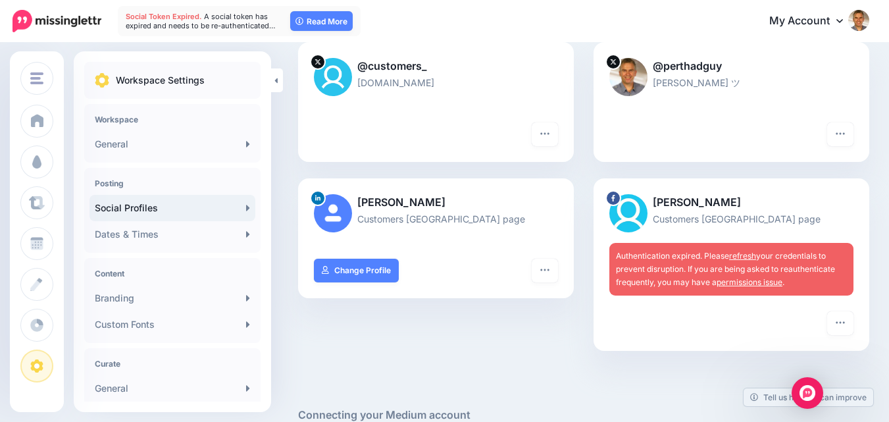
scroll to position [263, 0]
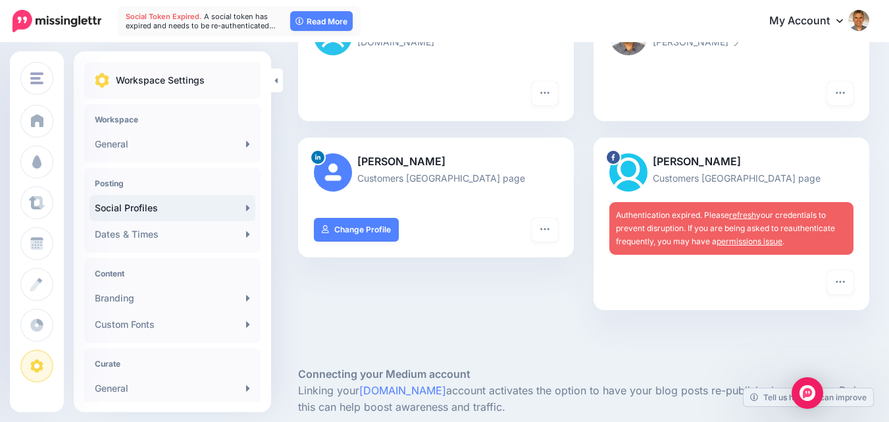
click at [746, 214] on link "refresh" at bounding box center [742, 215] width 27 height 10
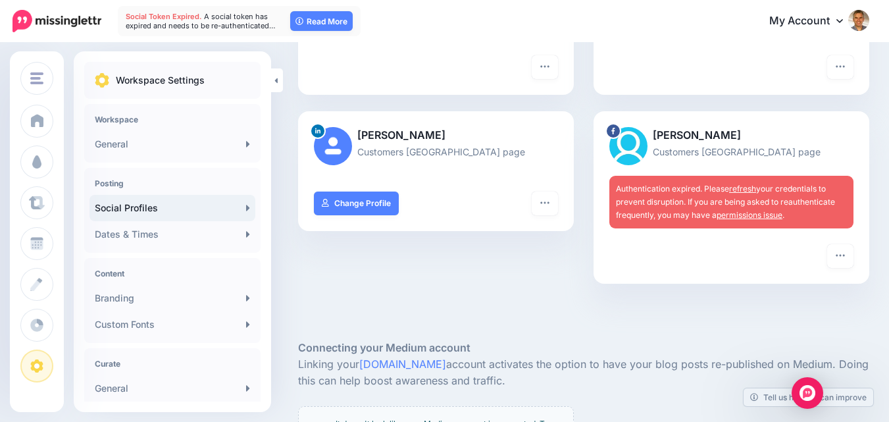
scroll to position [329, 0]
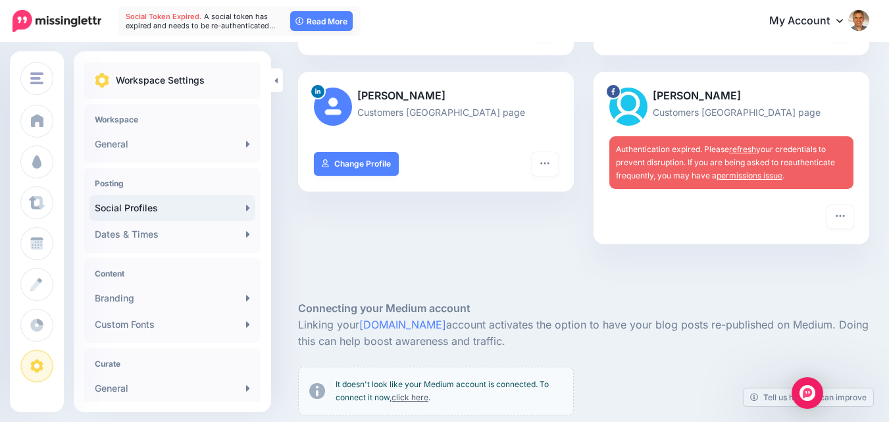
click at [746, 147] on link "refresh" at bounding box center [742, 149] width 27 height 10
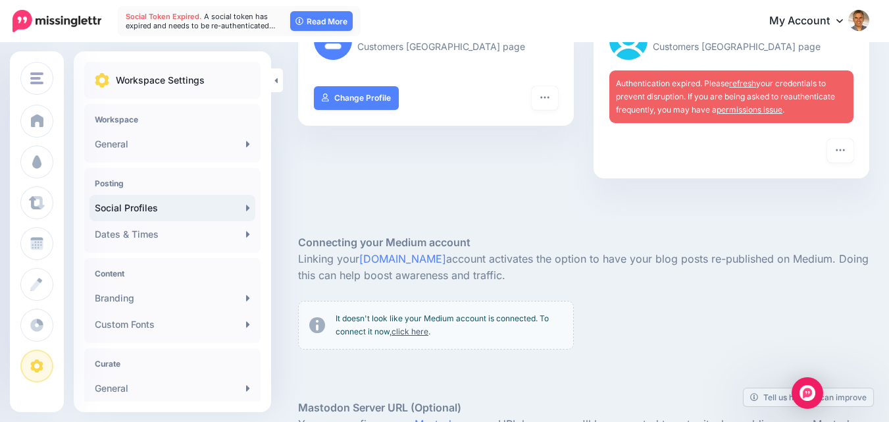
scroll to position [329, 0]
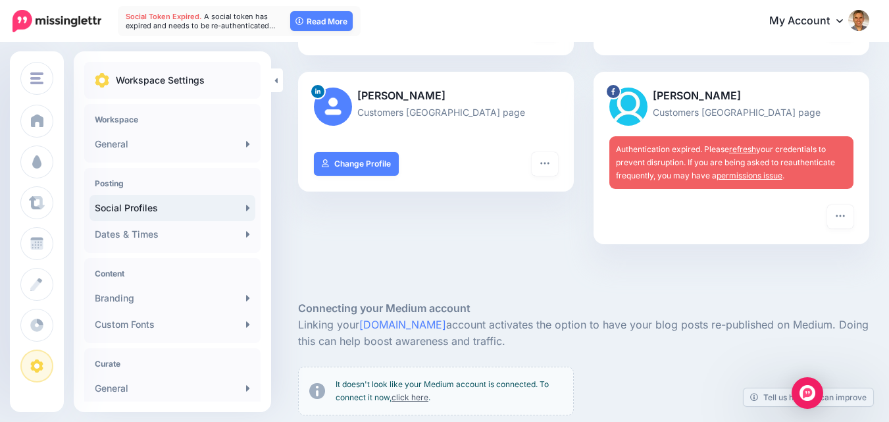
click at [777, 174] on link "permissions issue" at bounding box center [749, 175] width 66 height 10
click at [749, 146] on link "refresh" at bounding box center [742, 149] width 27 height 10
